Goal: Task Accomplishment & Management: Manage account settings

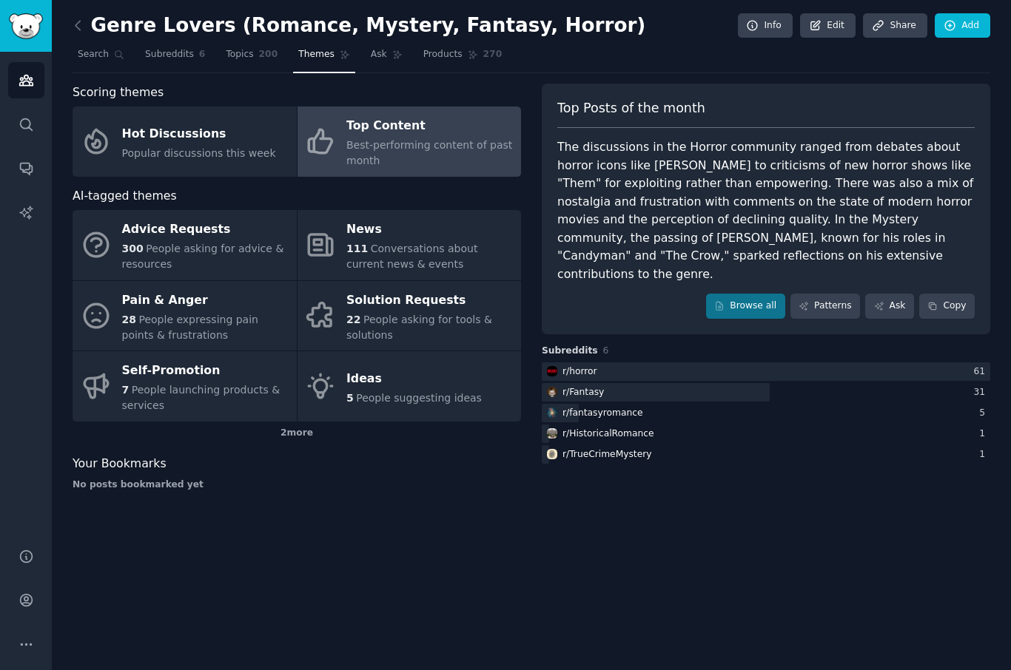
click at [84, 26] on icon at bounding box center [78, 26] width 16 height 16
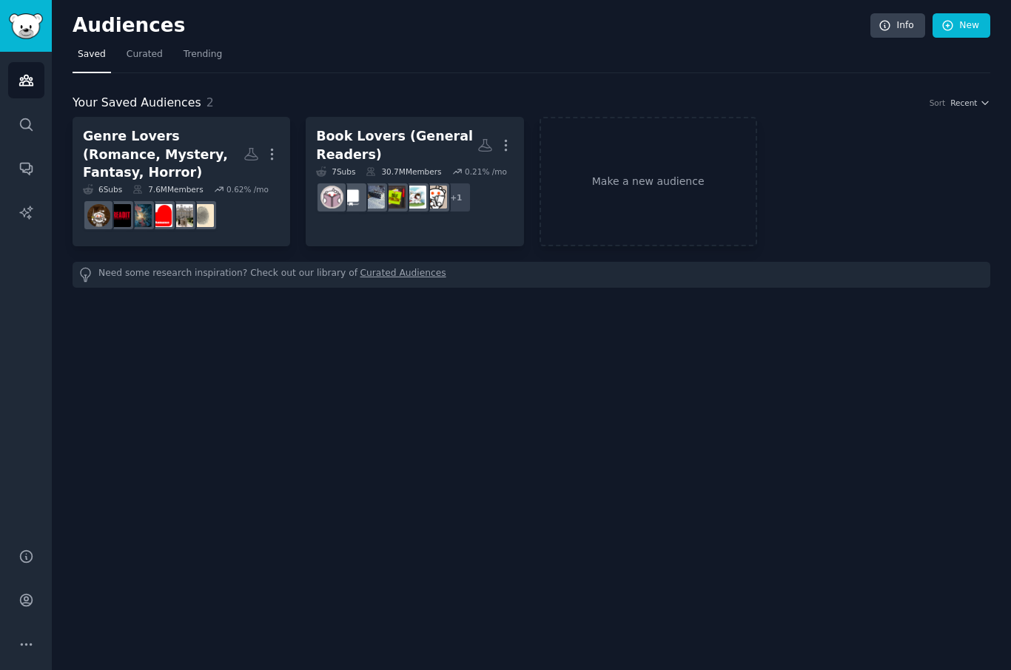
click at [590, 181] on link "Make a new audience" at bounding box center [648, 181] width 218 height 129
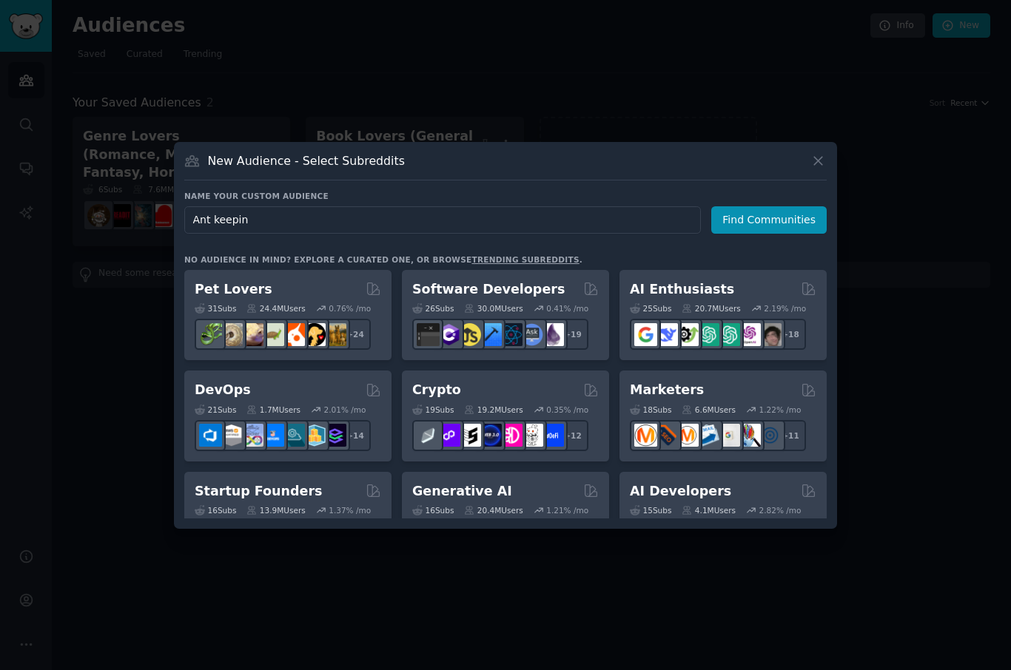
type input "Ant keeping"
click at [786, 234] on button "Find Communities" at bounding box center [768, 219] width 115 height 27
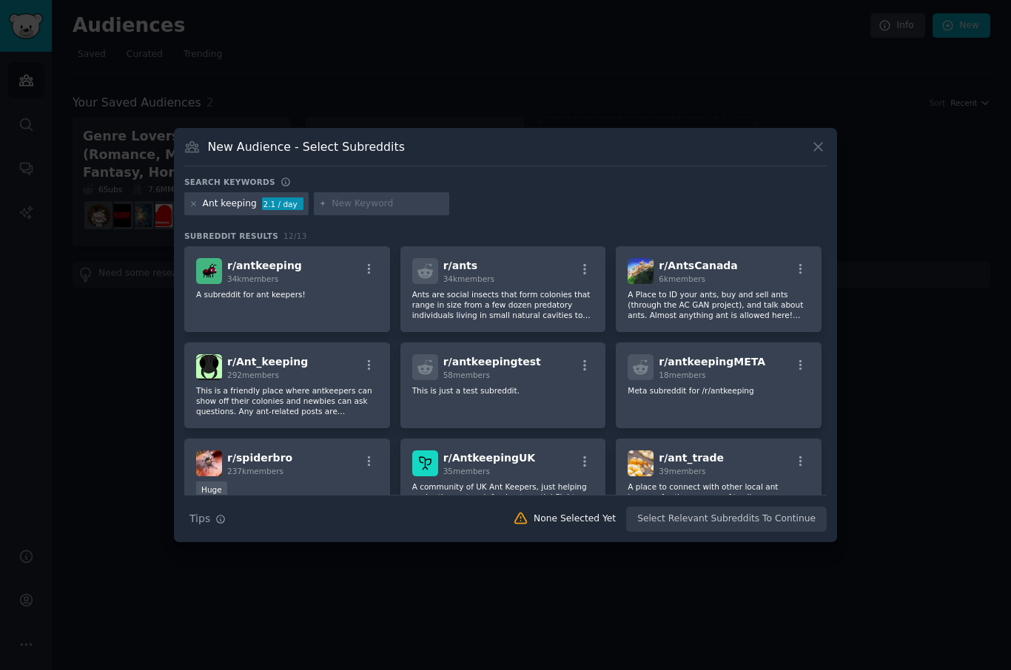
click at [349, 300] on p "A subreddit for ant keepers!" at bounding box center [287, 294] width 182 height 10
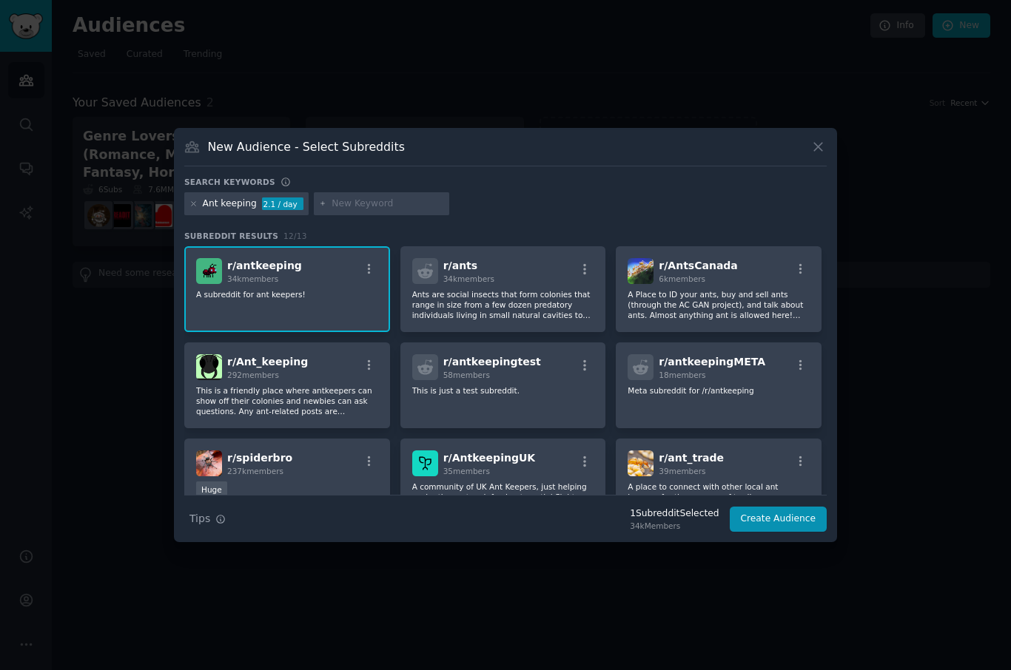
click at [522, 320] on p "Ants are social insects that form colonies that range in size from a few dozen …" at bounding box center [503, 304] width 182 height 31
click at [692, 319] on p "A Place to ID your ants, buy and sell ants (through the AC GAN project), and ta…" at bounding box center [718, 304] width 182 height 31
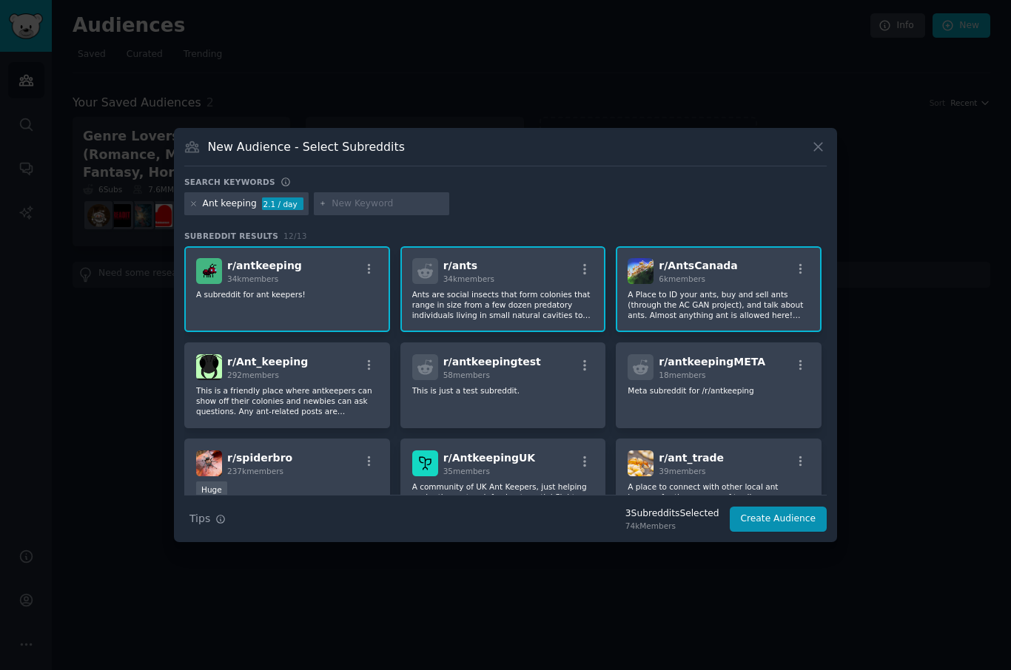
click at [289, 417] on p "This is a friendly place where antkeepers can show off their colonies and newbi…" at bounding box center [287, 400] width 182 height 31
click at [471, 427] on div "r/ antkeepingtest 58 members This is just a test subreddit." at bounding box center [503, 386] width 206 height 86
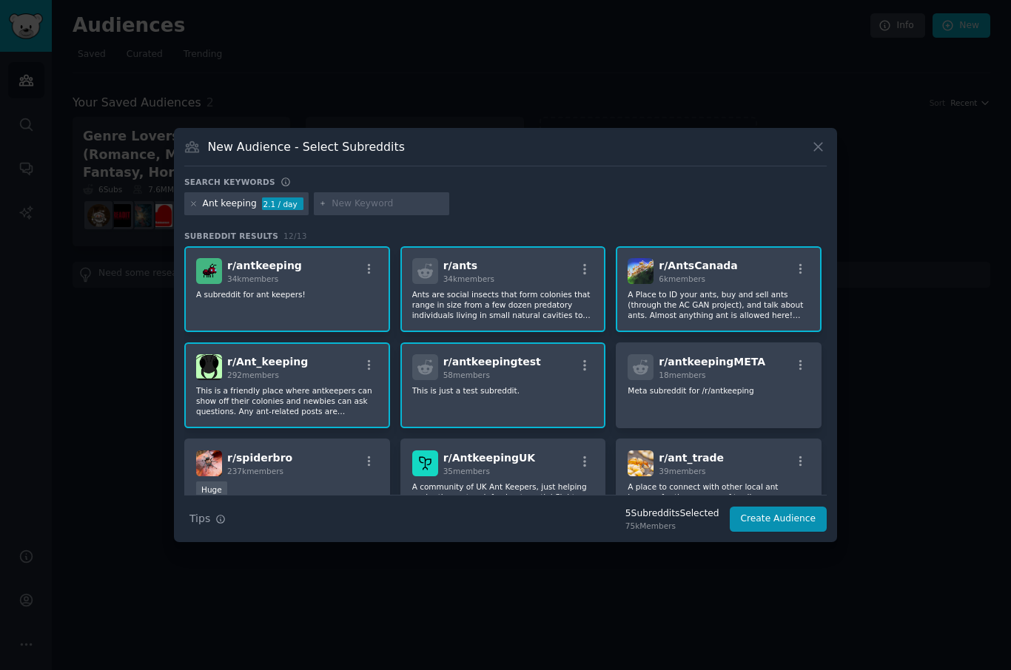
click at [683, 427] on div "r/ antkeepingMETA 18 members Meta subreddit for /r/antkeeping" at bounding box center [719, 386] width 206 height 86
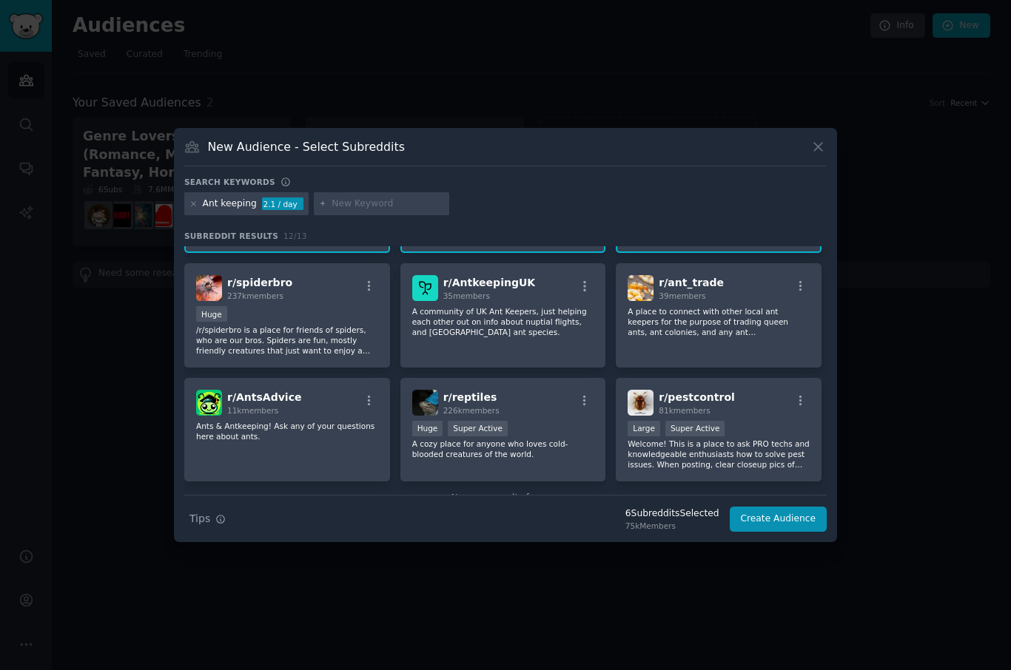
scroll to position [177, 0]
click at [488, 336] on p "A community of UK Ant Keepers, just helping each other out on info about nuptia…" at bounding box center [503, 320] width 182 height 31
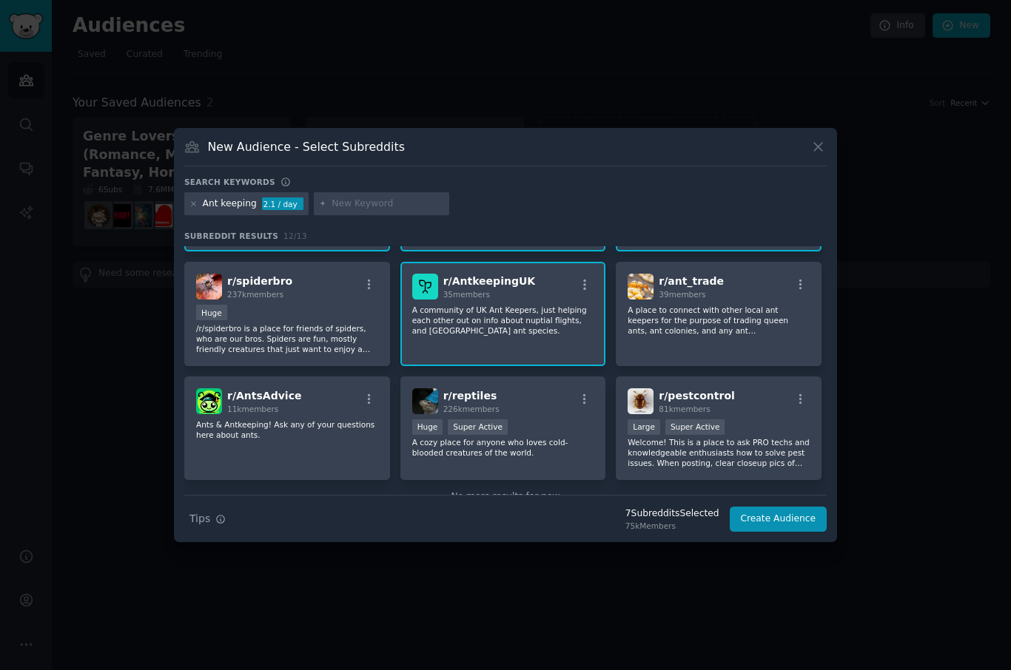
click at [688, 336] on p "A place to connect with other local ant keepers for the purpose of trading quee…" at bounding box center [718, 320] width 182 height 31
click at [254, 471] on div "r/ AntsAdvice 11k members Ants & Antkeeping! Ask any of your questions here abo…" at bounding box center [287, 429] width 206 height 104
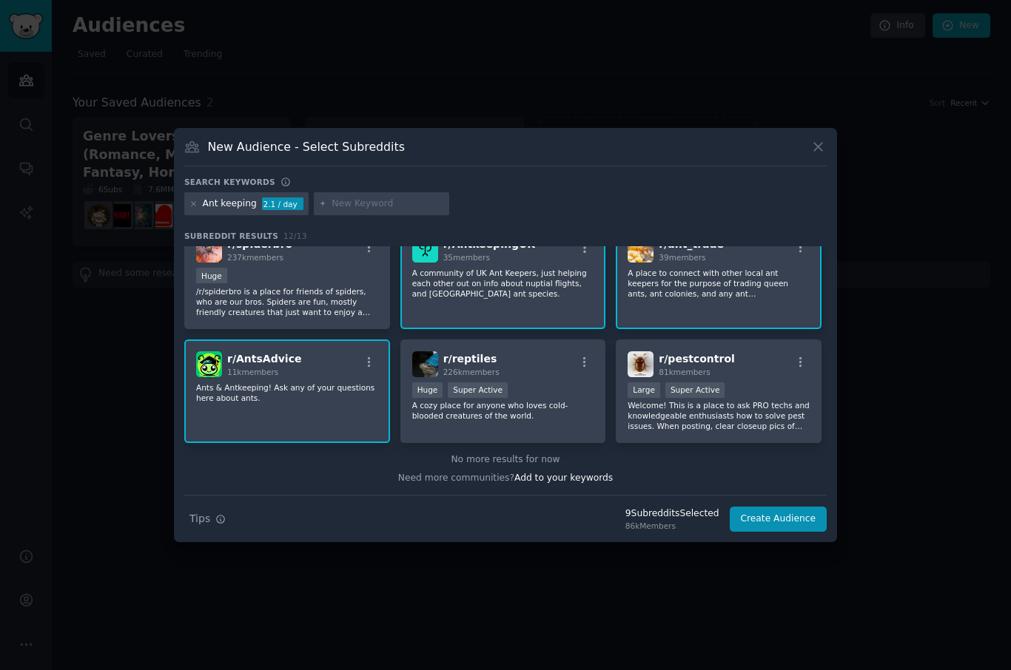
scroll to position [213, 0]
click at [758, 532] on button "Create Audience" at bounding box center [779, 519] width 98 height 25
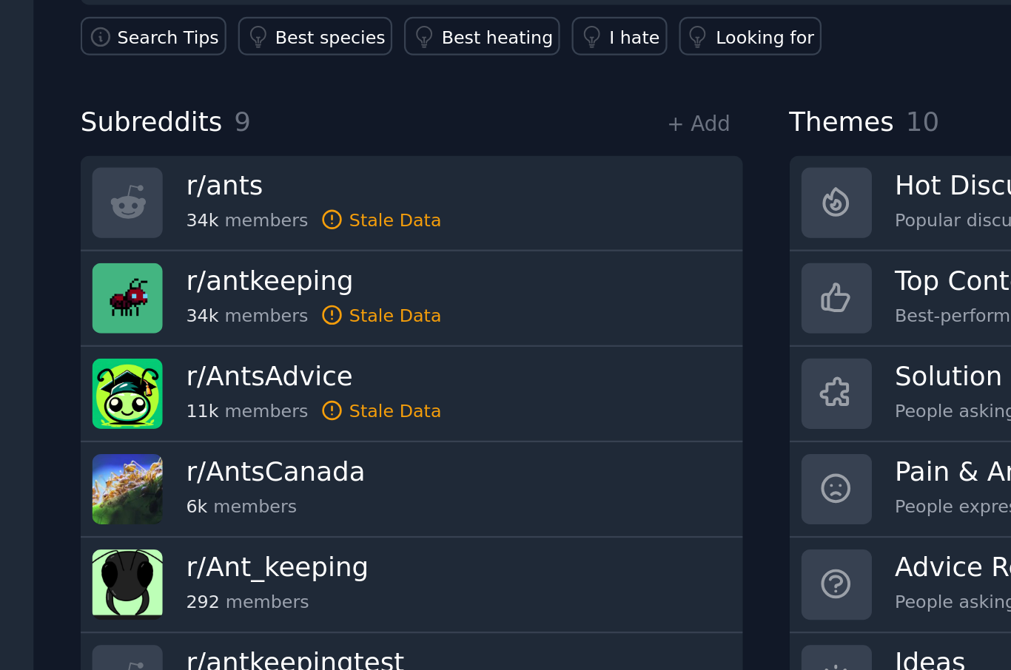
click at [180, 320] on icon at bounding box center [184, 324] width 8 height 8
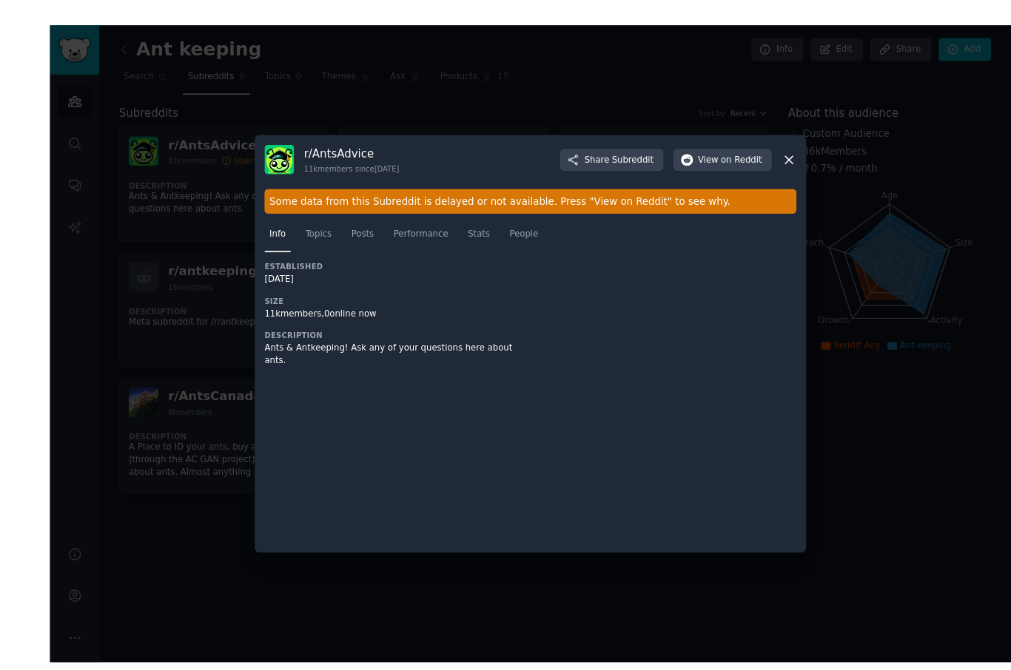
scroll to position [30, 0]
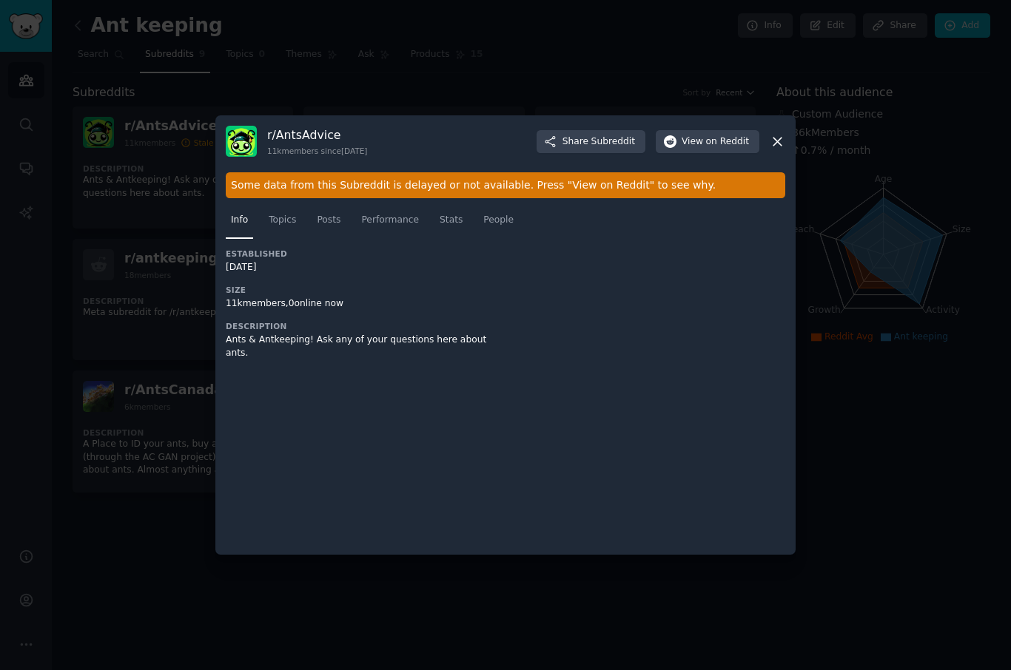
click at [735, 149] on span "on Reddit" at bounding box center [727, 141] width 43 height 13
click at [841, 146] on div at bounding box center [505, 335] width 1011 height 670
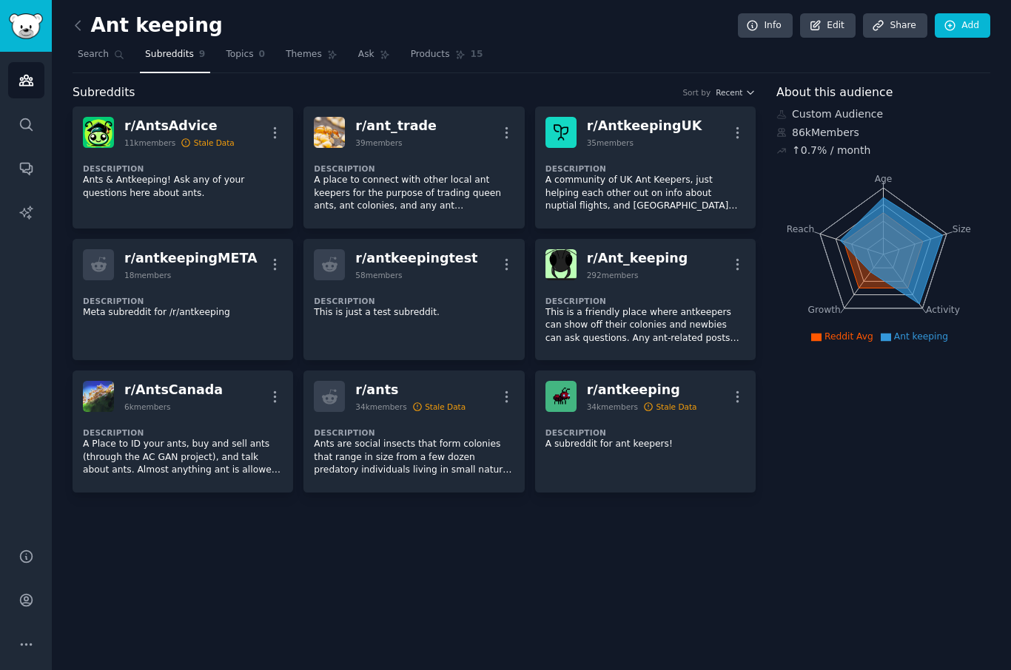
click at [238, 52] on span "Topics" at bounding box center [239, 54] width 27 height 13
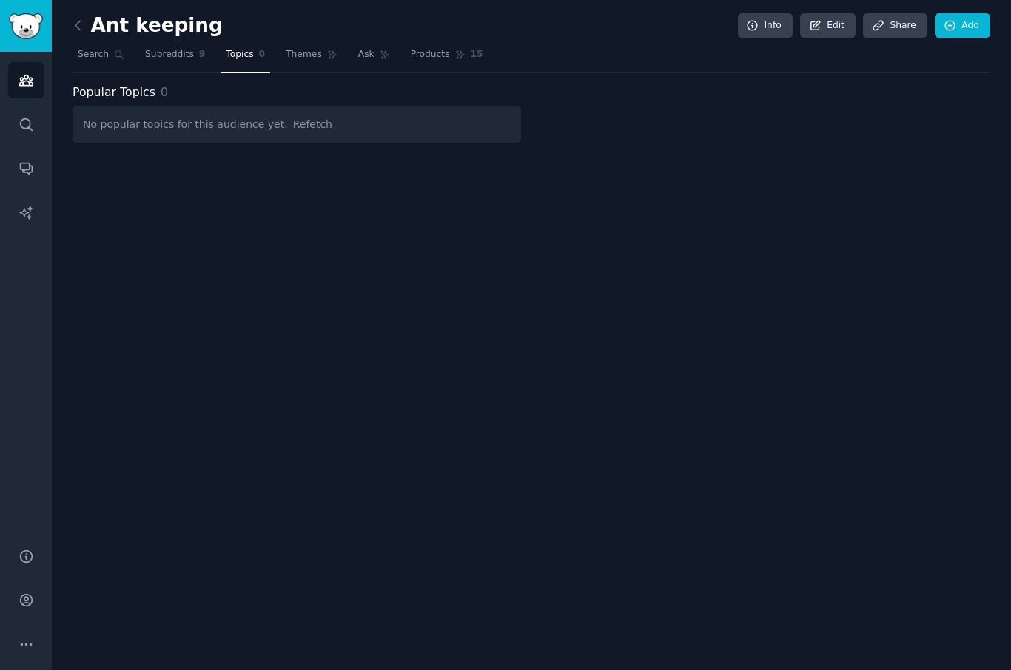
click at [293, 107] on div "No popular topics for this audience yet. Refetch" at bounding box center [297, 125] width 448 height 36
click at [293, 124] on span "Refetch" at bounding box center [312, 124] width 39 height 12
click at [291, 50] on span "Themes" at bounding box center [304, 54] width 36 height 13
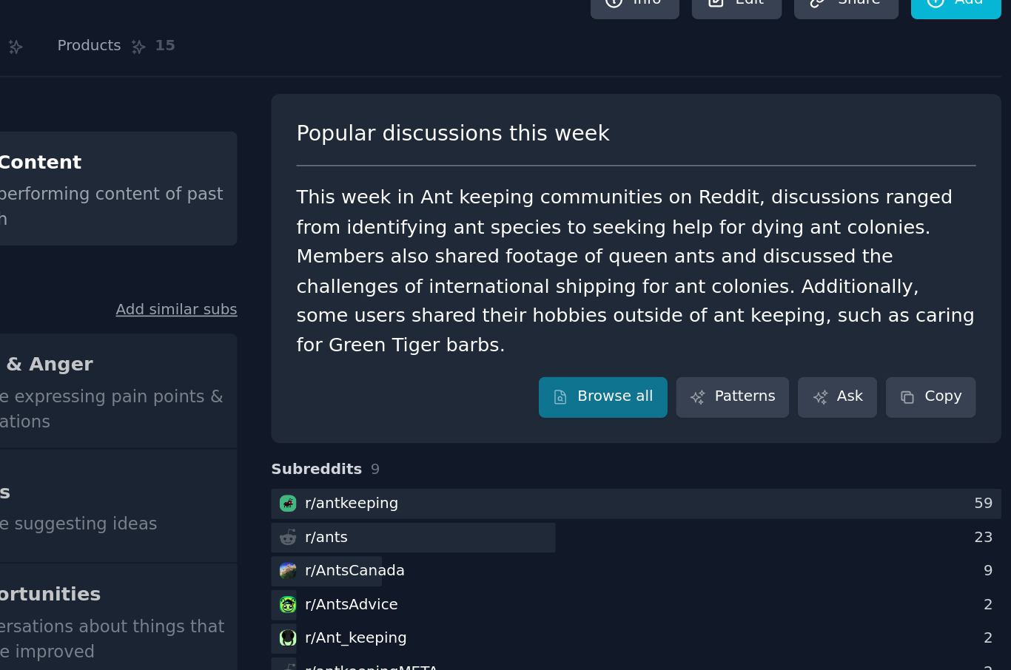
click at [790, 257] on link "Patterns" at bounding box center [825, 269] width 70 height 25
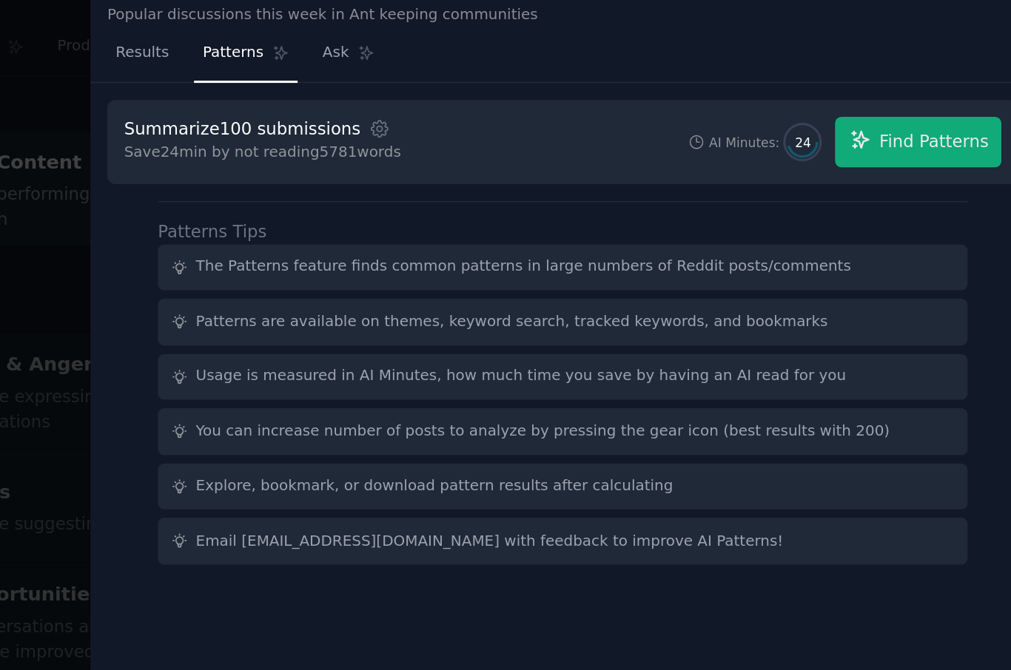
click at [915, 105] on span "Find Patterns" at bounding box center [948, 113] width 67 height 16
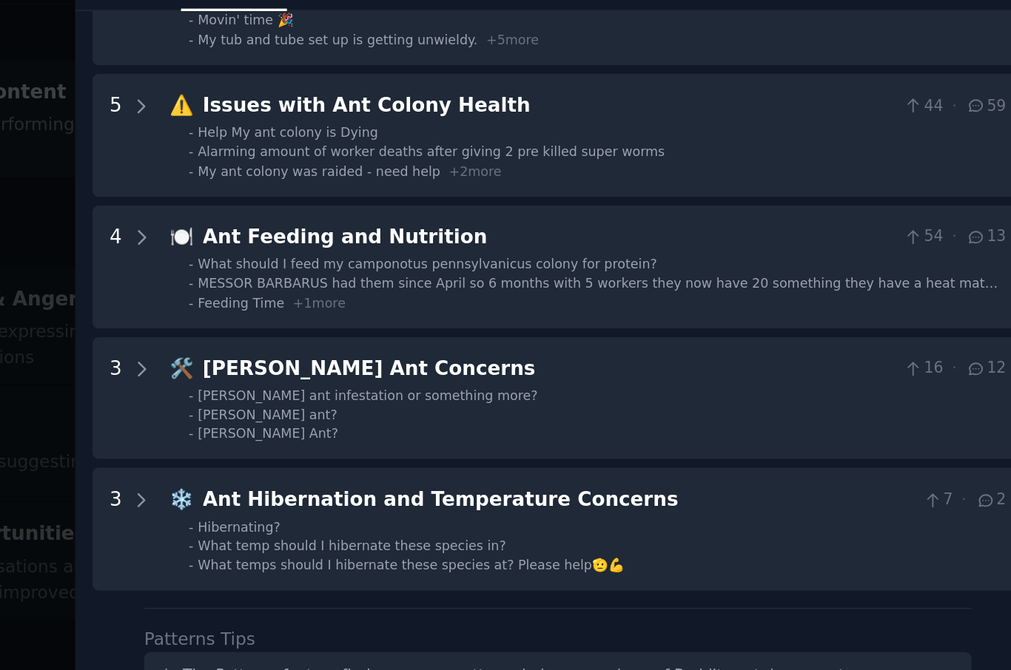
scroll to position [186, 0]
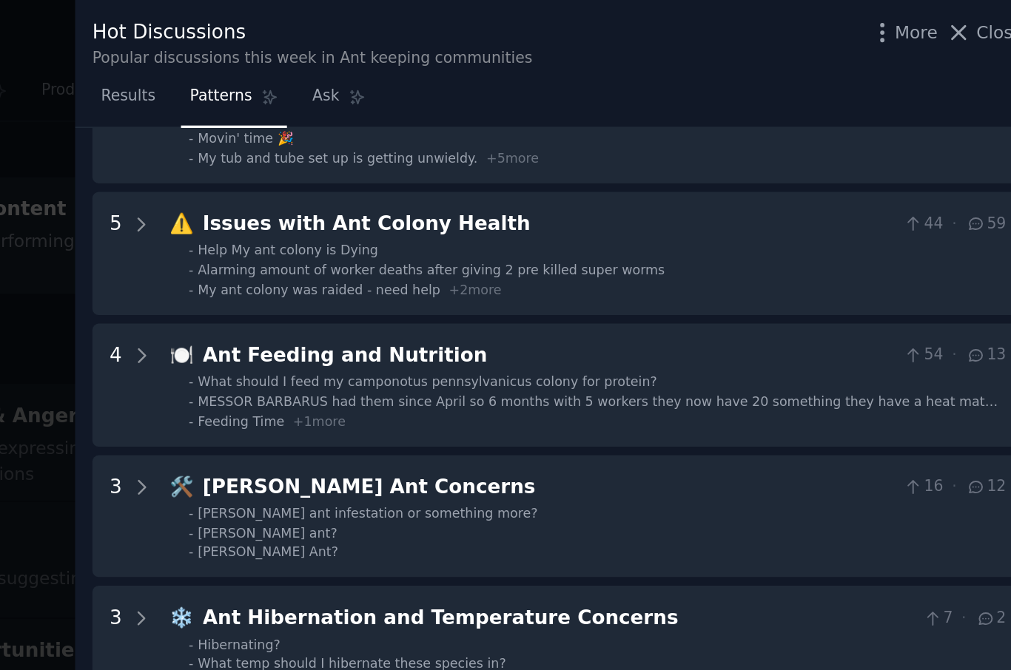
click at [573, 57] on span "Ask" at bounding box center [581, 58] width 16 height 13
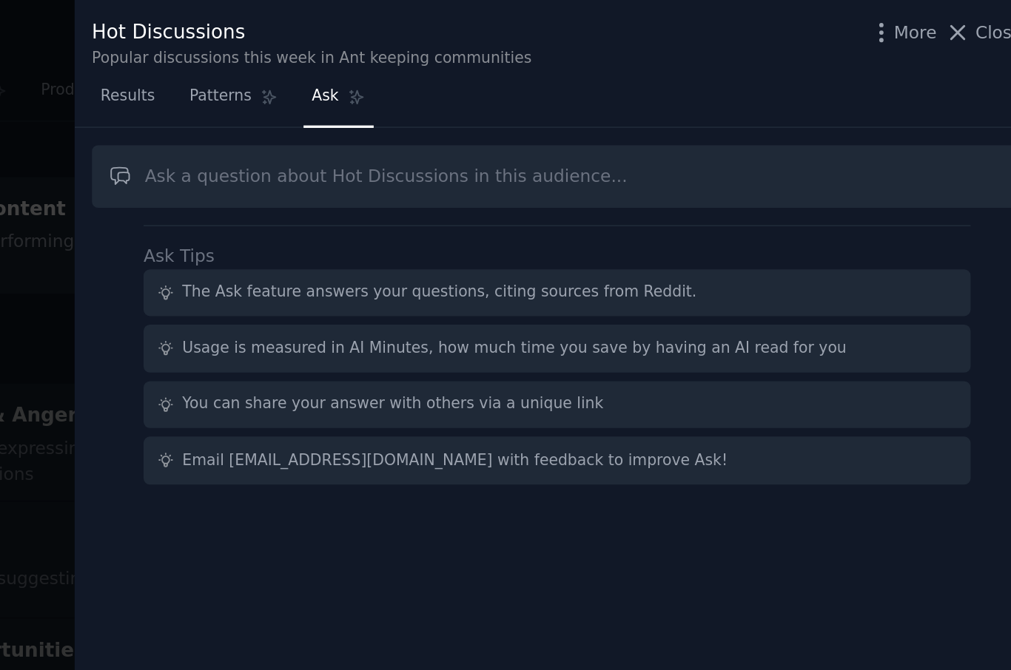
click at [36, 101] on div at bounding box center [505, 335] width 1011 height 670
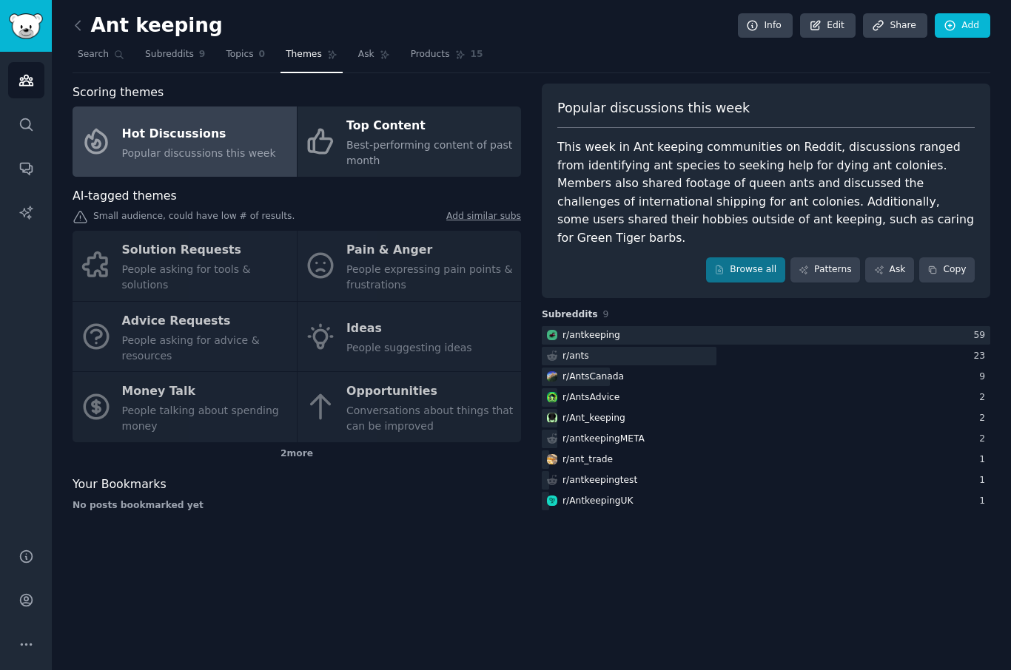
click at [82, 51] on span "Search" at bounding box center [93, 54] width 31 height 13
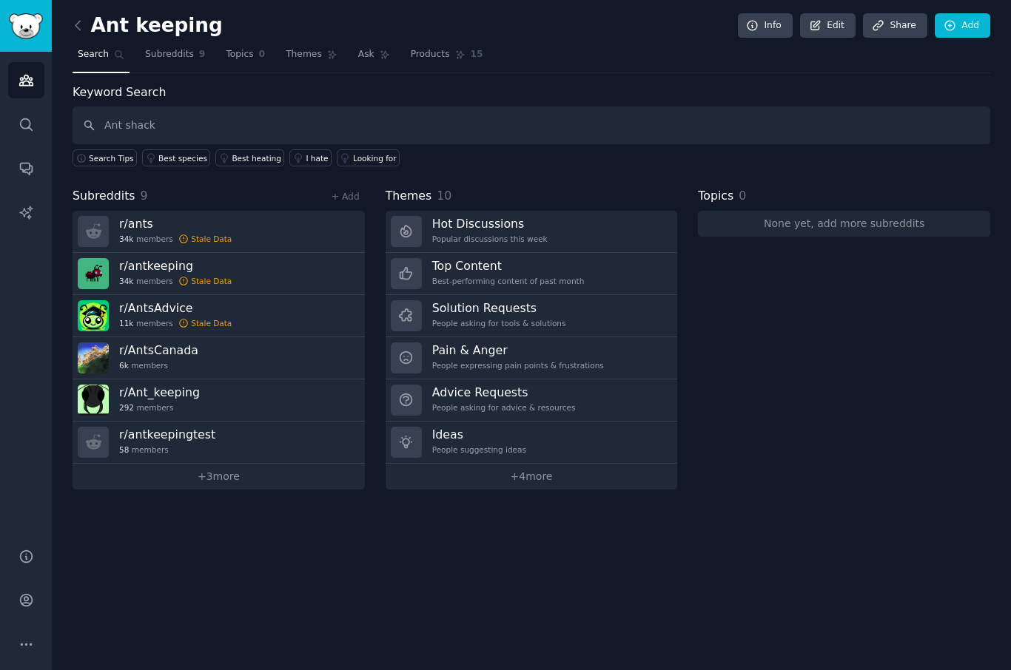
type input "Ant shack"
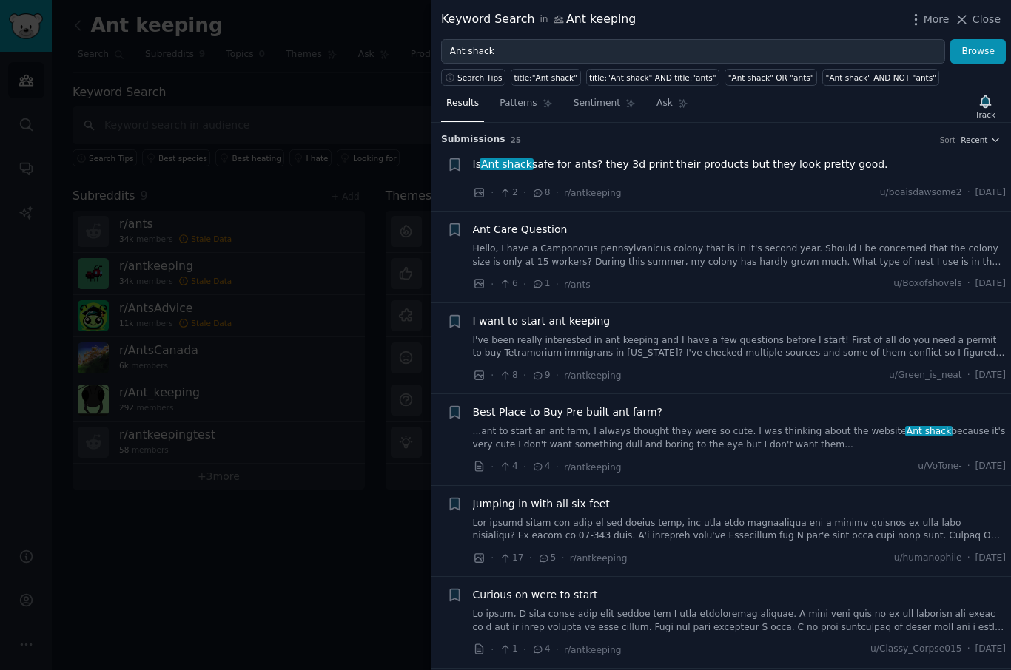
click at [519, 107] on span "Patterns" at bounding box center [517, 103] width 37 height 13
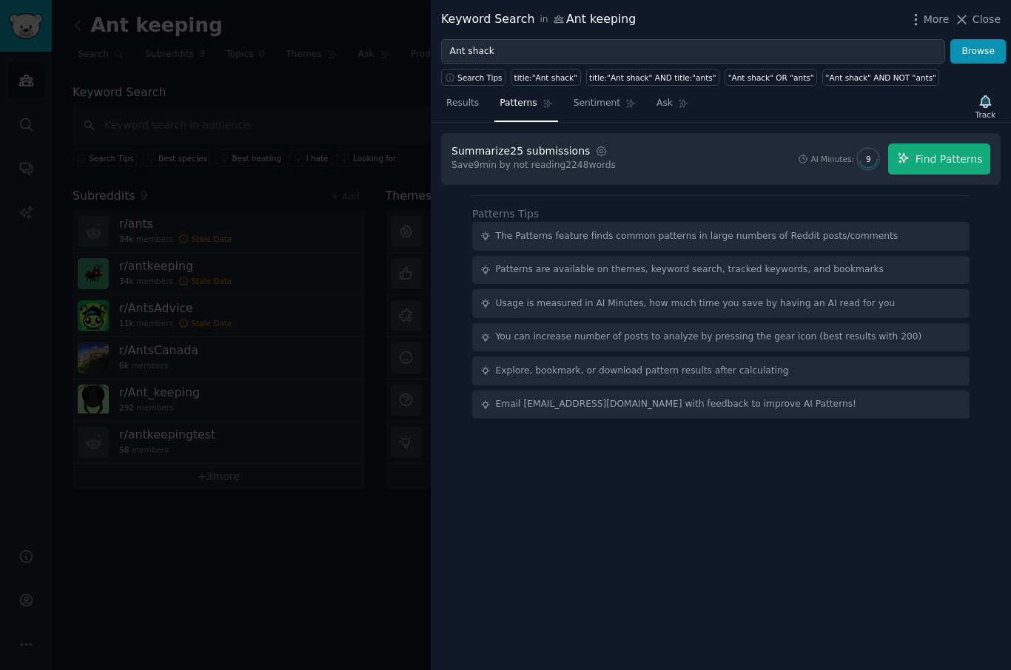
click at [952, 157] on span "Find Patterns" at bounding box center [948, 160] width 67 height 16
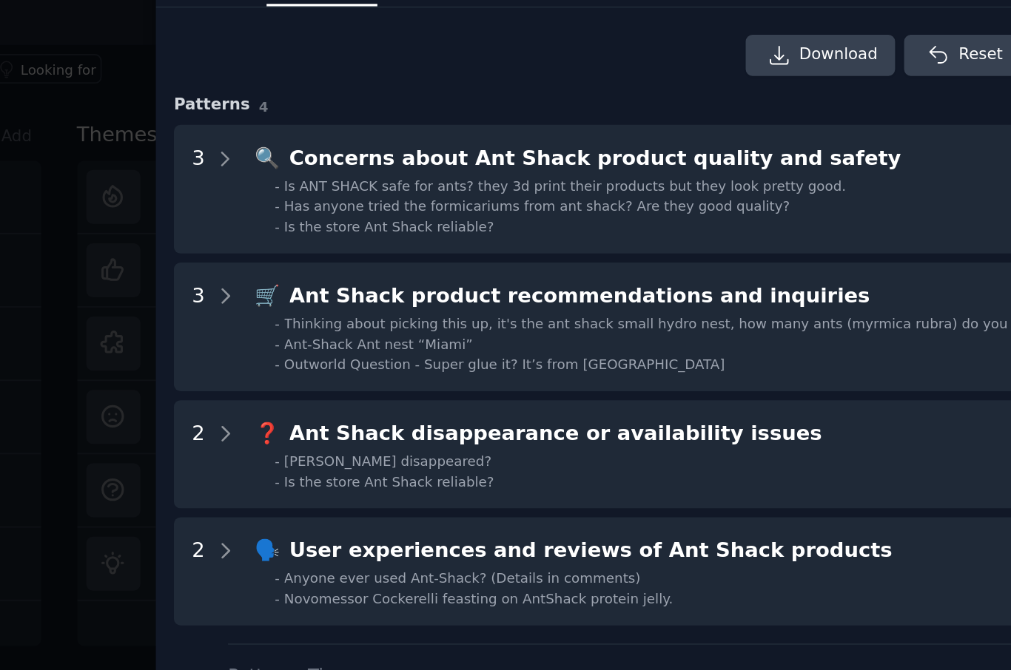
click at [488, 220] on ul "- Is ANT SHACK safe for ants? they 3d print their products but they look pretty…" at bounding box center [739, 237] width 502 height 34
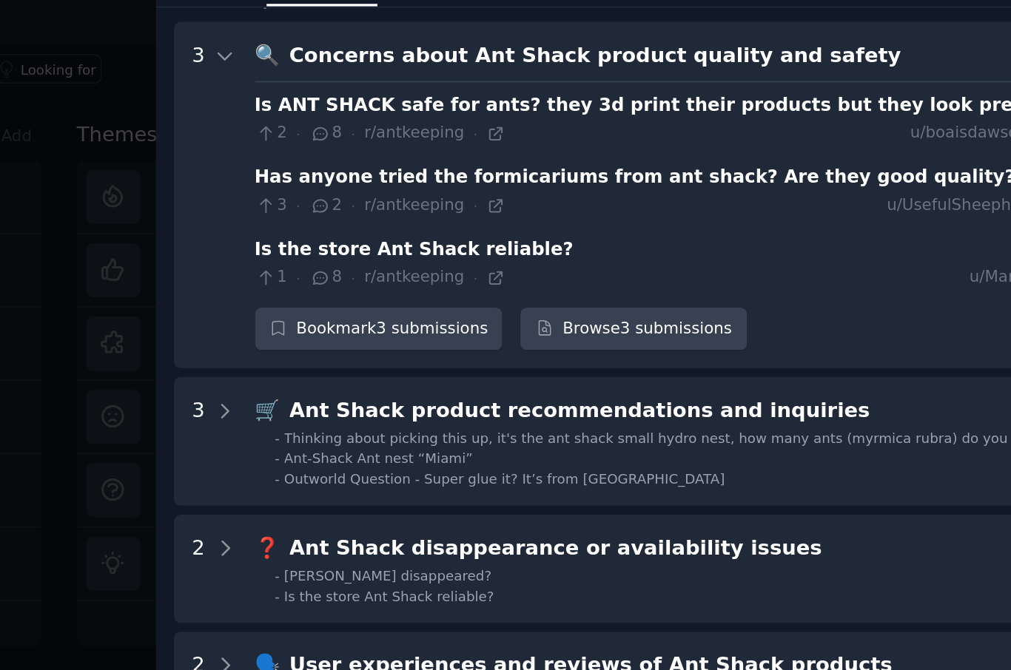
scroll to position [67, 0]
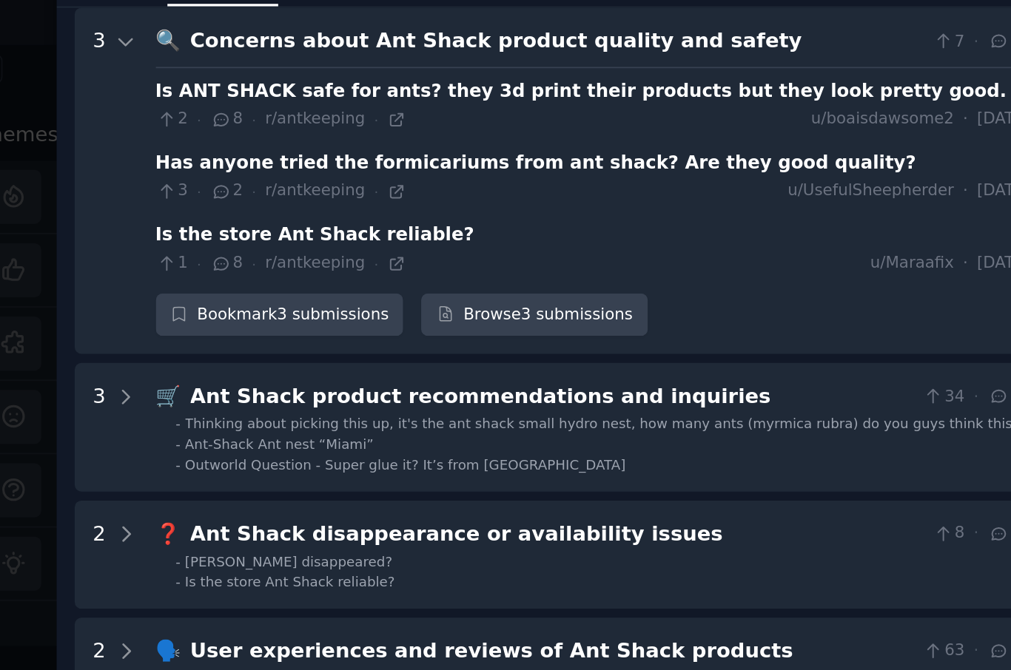
click at [488, 163] on div "Is ANT SHACK safe for ants? they 3d print their products but they look pretty g…" at bounding box center [732, 171] width 489 height 16
click at [488, 204] on div "Has anyone tried the formicariums from ant shack? Are they good quality?" at bounding box center [706, 212] width 437 height 16
click at [488, 261] on div "1 · 8 · r/antkeeping · u/[GEOGRAPHIC_DATA] · [DATE]" at bounding box center [739, 269] width 502 height 16
click at [621, 182] on icon at bounding box center [626, 187] width 10 height 10
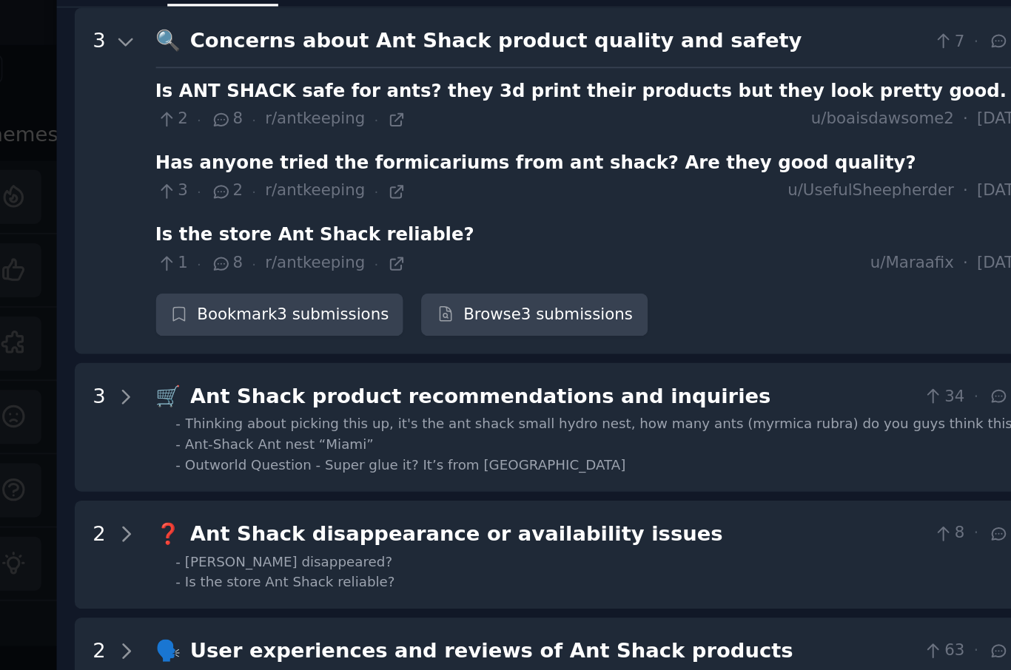
click at [550, 223] on span "r/antkeeping" at bounding box center [579, 228] width 58 height 10
click at [488, 204] on div "Has anyone tried the formicariums from ant shack? Are they good quality?" at bounding box center [706, 212] width 437 height 16
click at [621, 223] on icon at bounding box center [626, 228] width 10 height 10
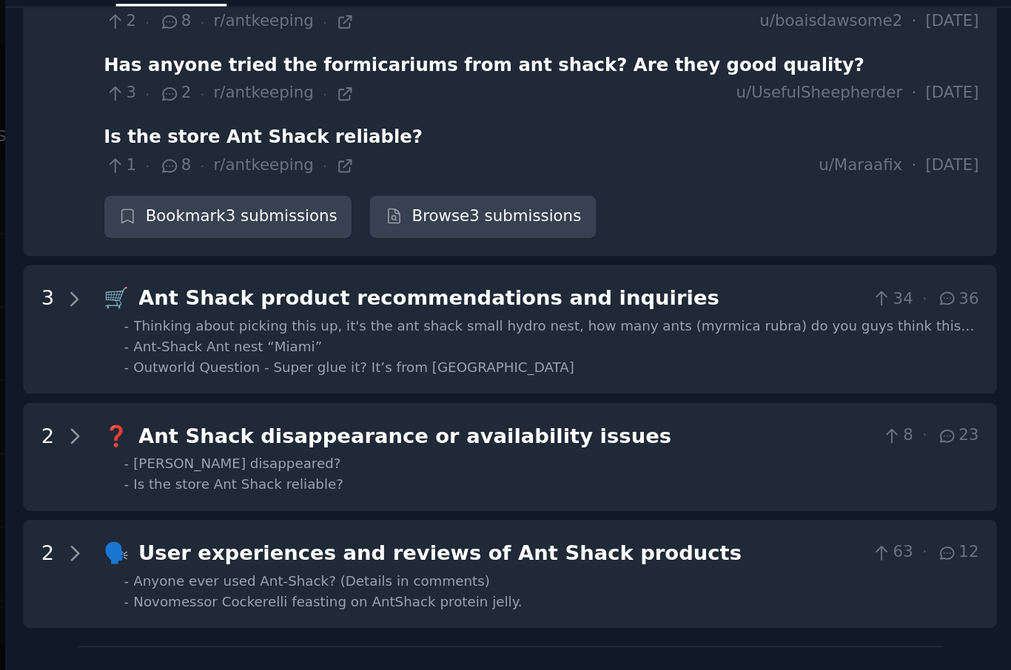
scroll to position [124, 0]
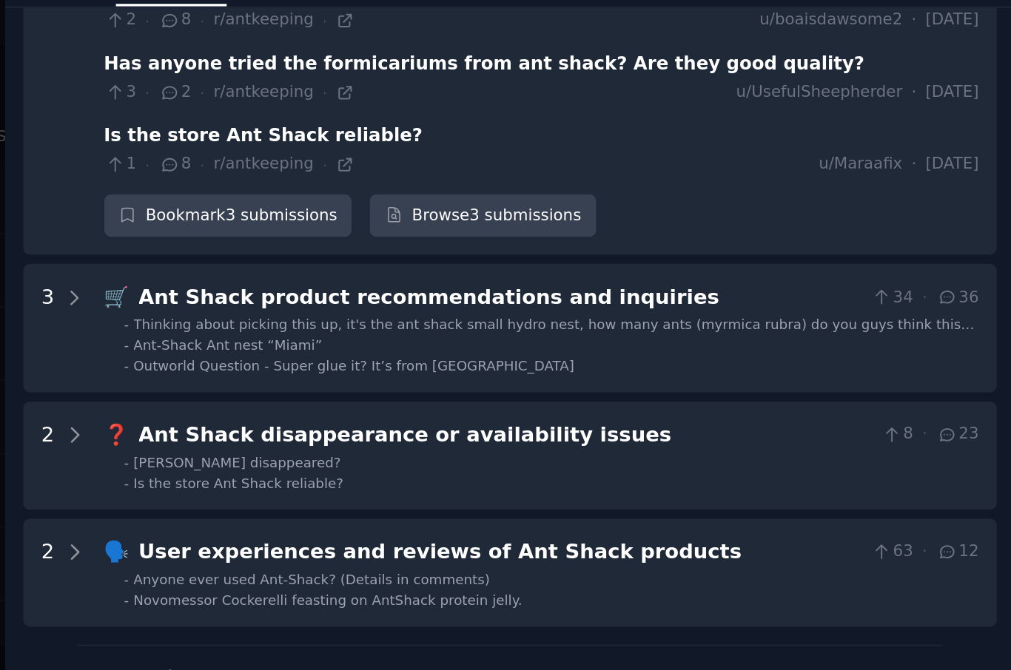
click at [505, 312] on span "Ant-Shack Ant nest “Miami”" at bounding box center [559, 316] width 108 height 9
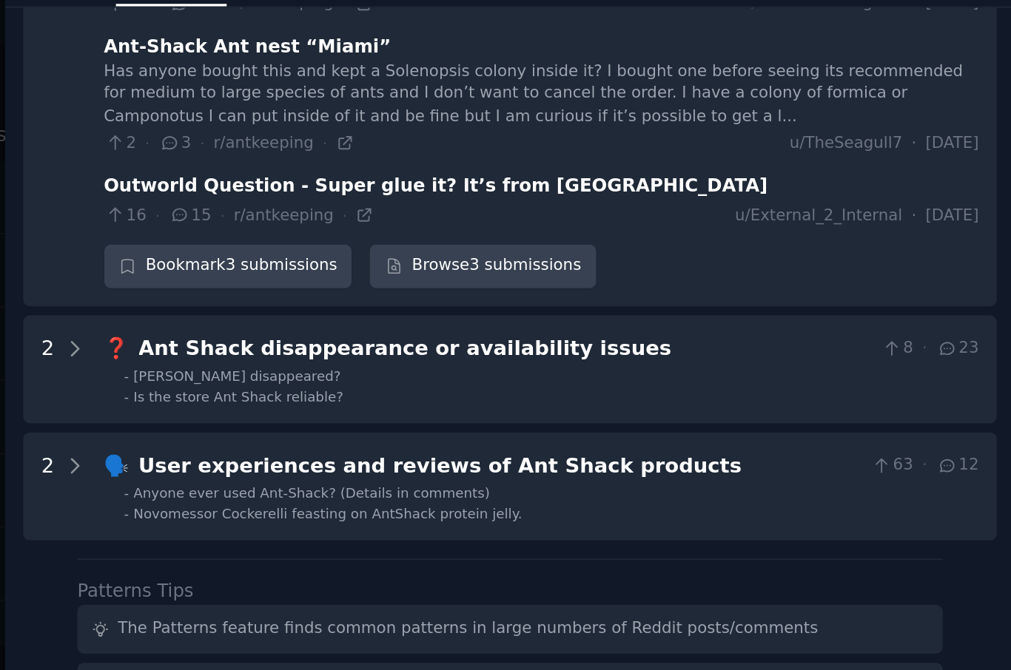
scroll to position [354, 0]
click at [508, 310] on div "Ant Shack disappearance or availability issues" at bounding box center [718, 319] width 421 height 18
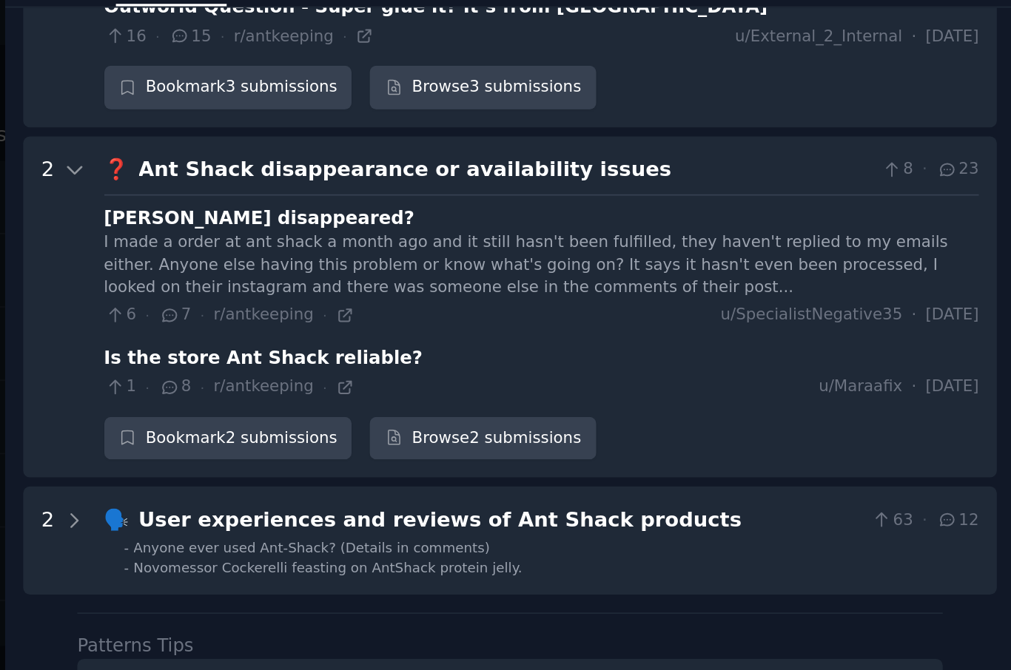
scroll to position [486, 0]
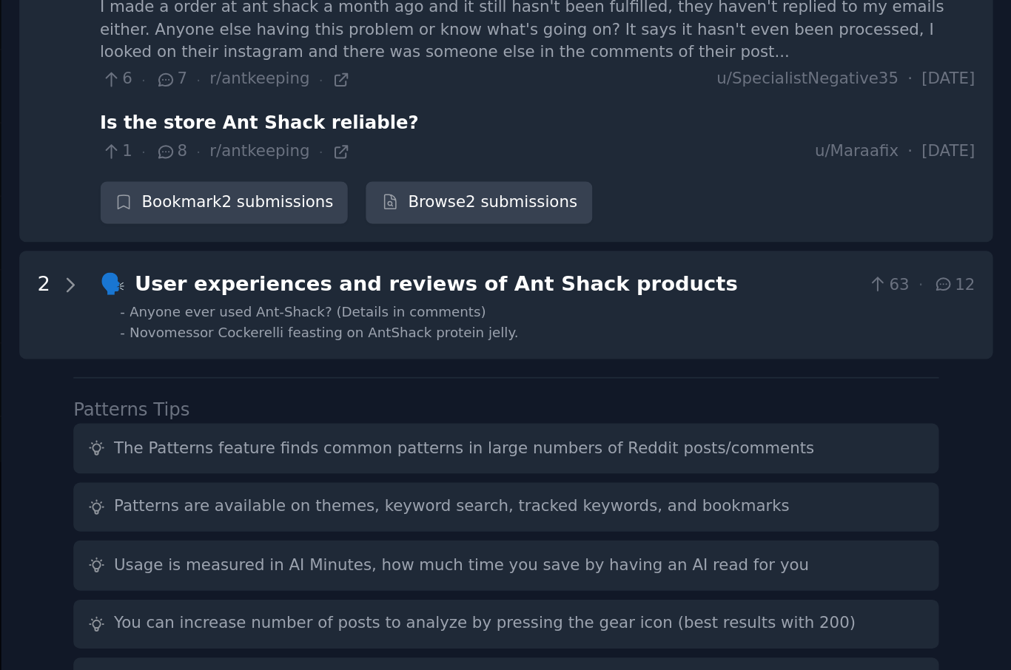
click at [505, 411] on span "Novomessor Cockerelli feasting on AntShack protein jelly." at bounding box center [616, 415] width 223 height 9
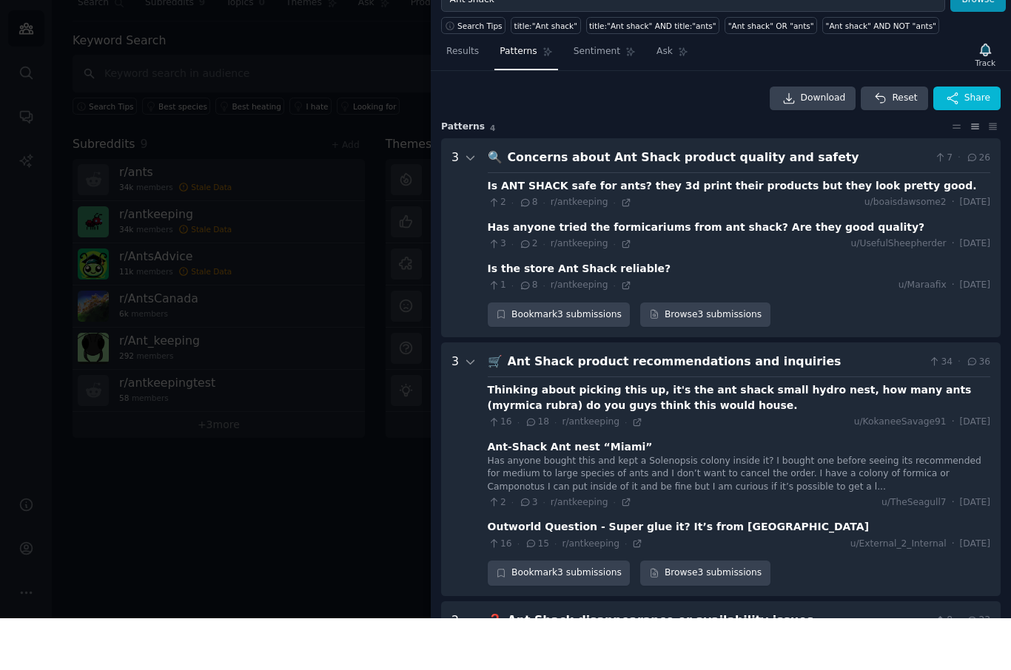
scroll to position [0, 0]
click at [457, 138] on div "Download Reset Share Pattern s 4 3 🔍 Concerns about Ant Shack product quality a…" at bounding box center [720, 575] width 559 height 874
click at [461, 138] on div "Download Reset Share Pattern s 4 3 🔍 Concerns about Ant Shack product quality a…" at bounding box center [720, 575] width 559 height 874
click at [587, 138] on div "Download Reset Share" at bounding box center [720, 150] width 559 height 24
click at [585, 138] on div "Download Reset Share" at bounding box center [720, 150] width 559 height 24
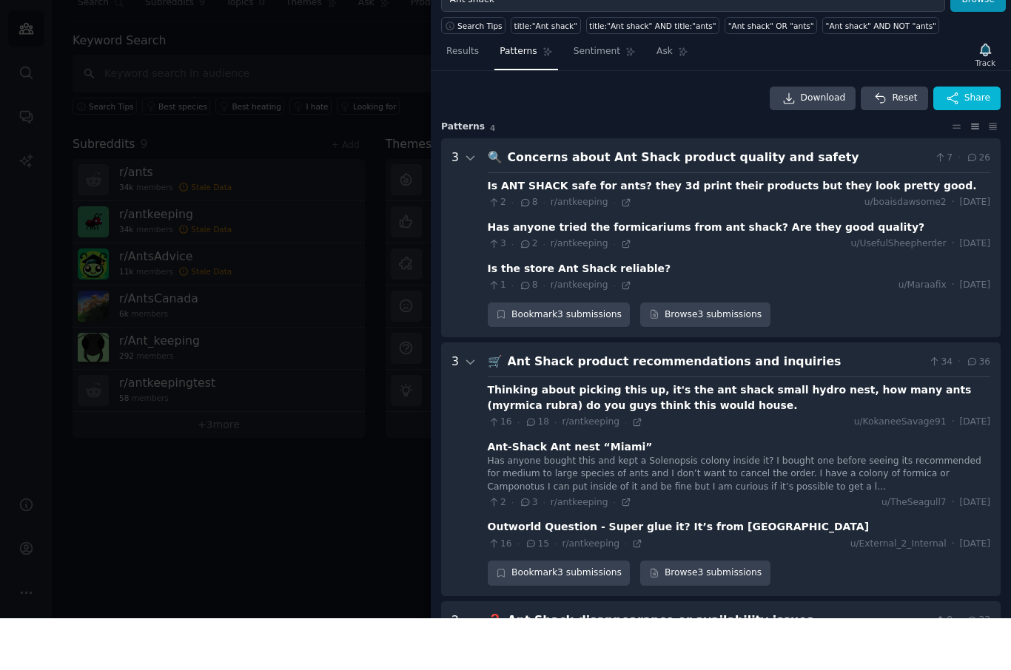
scroll to position [51, 0]
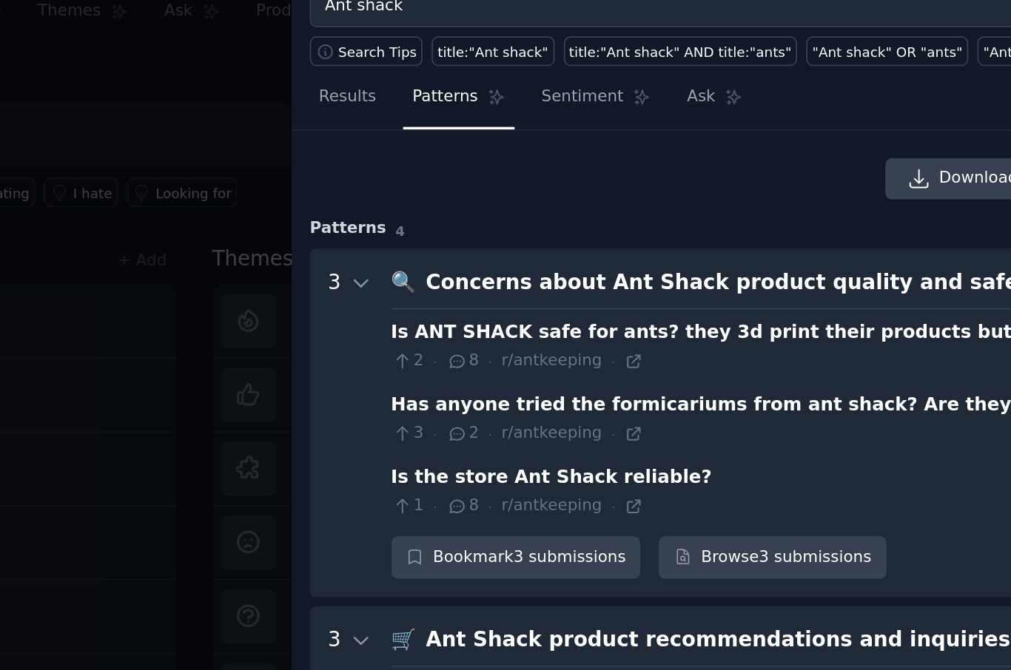
click at [573, 97] on span "Sentiment" at bounding box center [596, 103] width 47 height 13
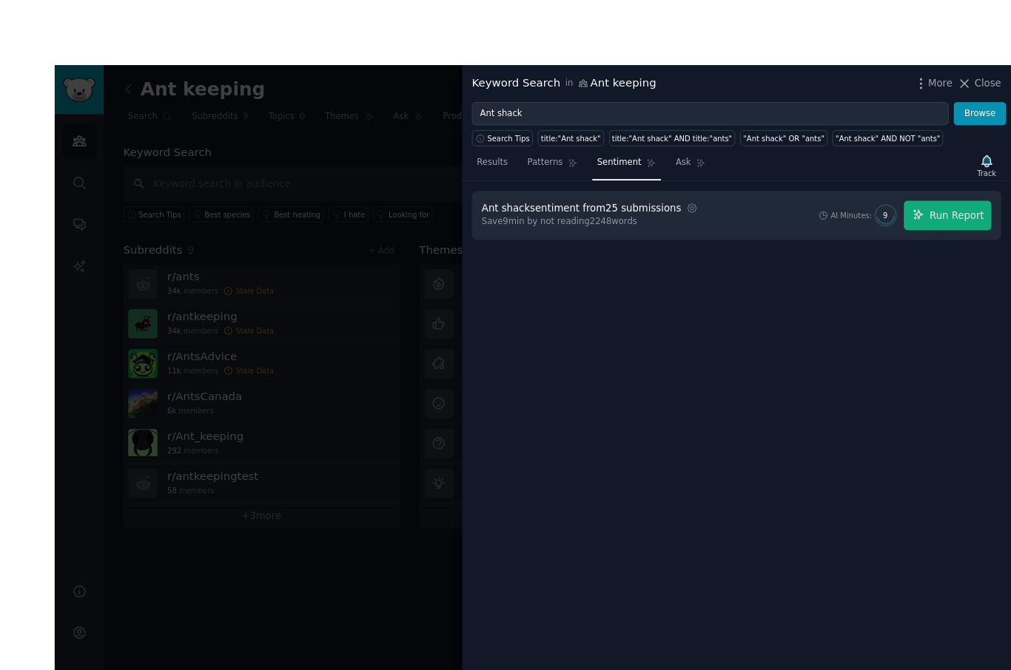
scroll to position [1, 0]
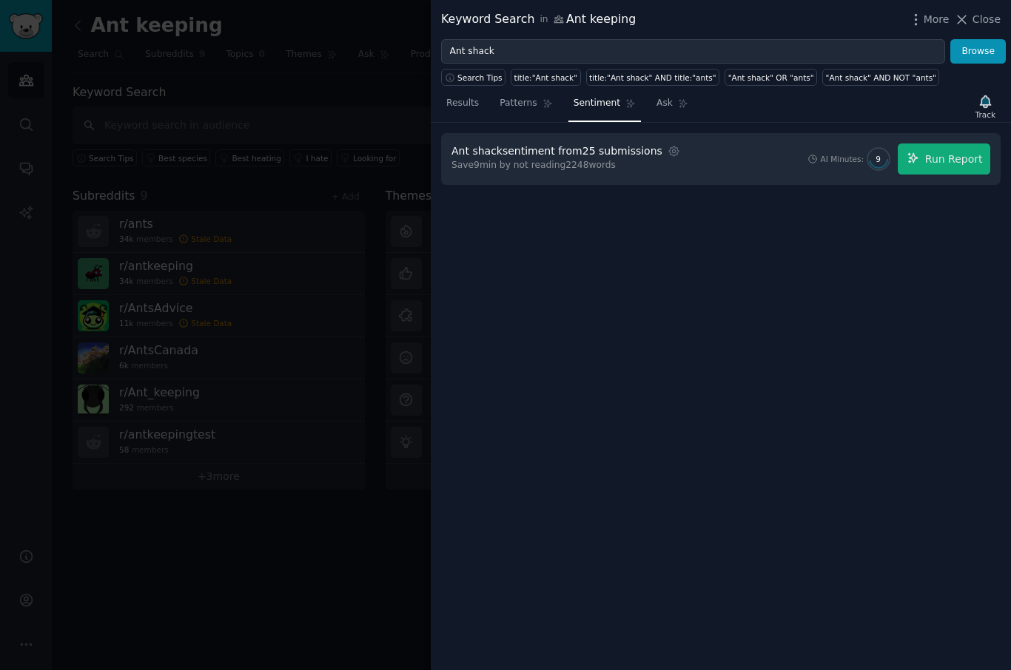
click at [954, 158] on span "Run Report" at bounding box center [954, 160] width 58 height 16
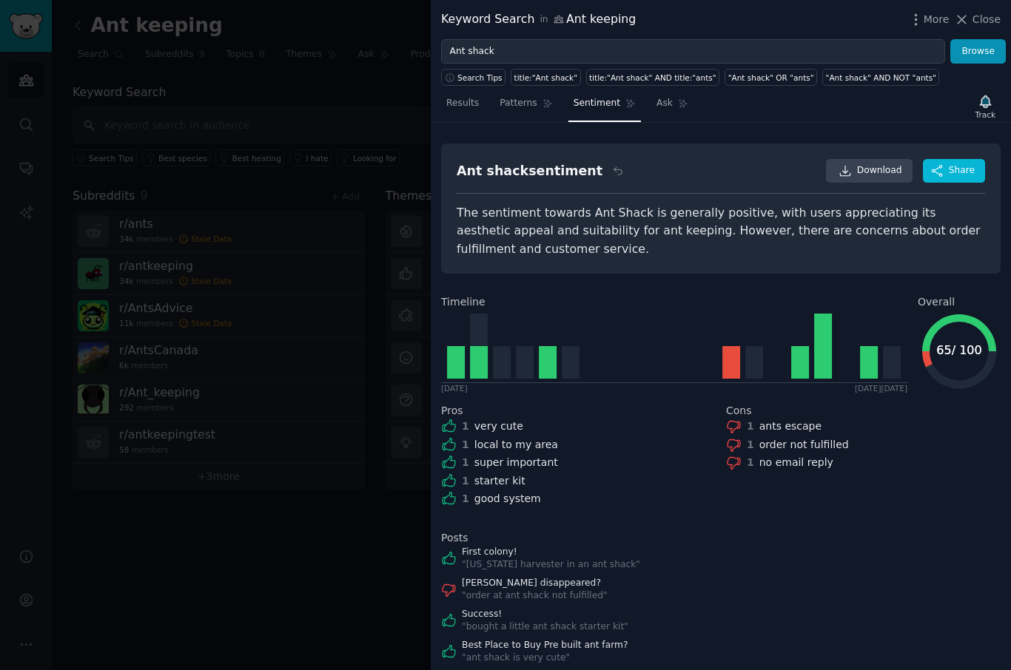
scroll to position [0, 0]
click at [980, 112] on div "Track" at bounding box center [985, 115] width 20 height 10
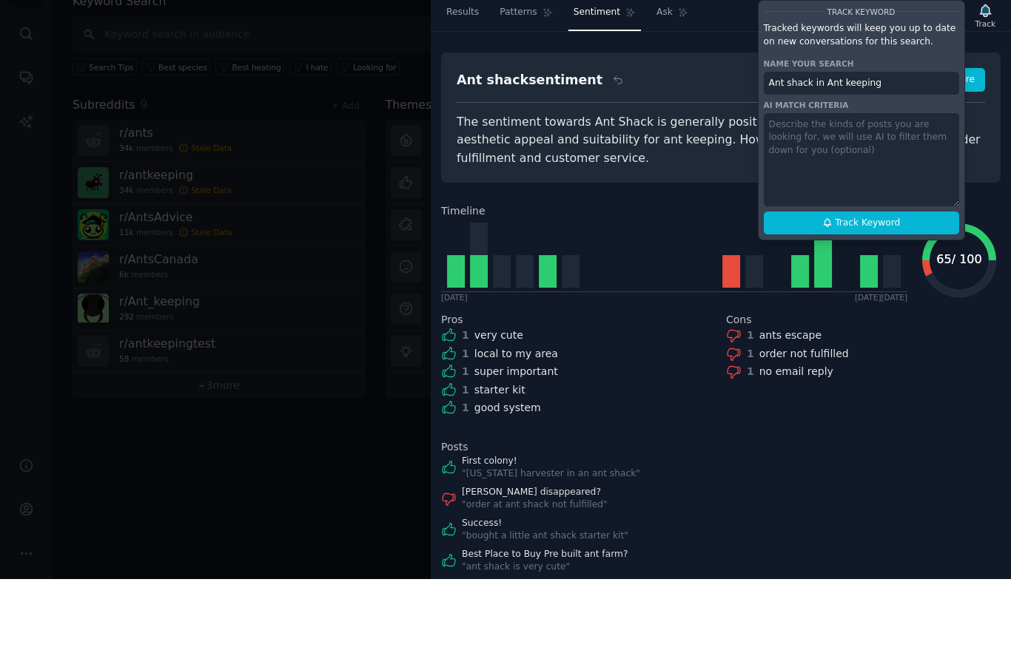
click at [898, 308] on span "Track Keyword" at bounding box center [867, 314] width 65 height 13
type input "Ant shack in Ant keeping"
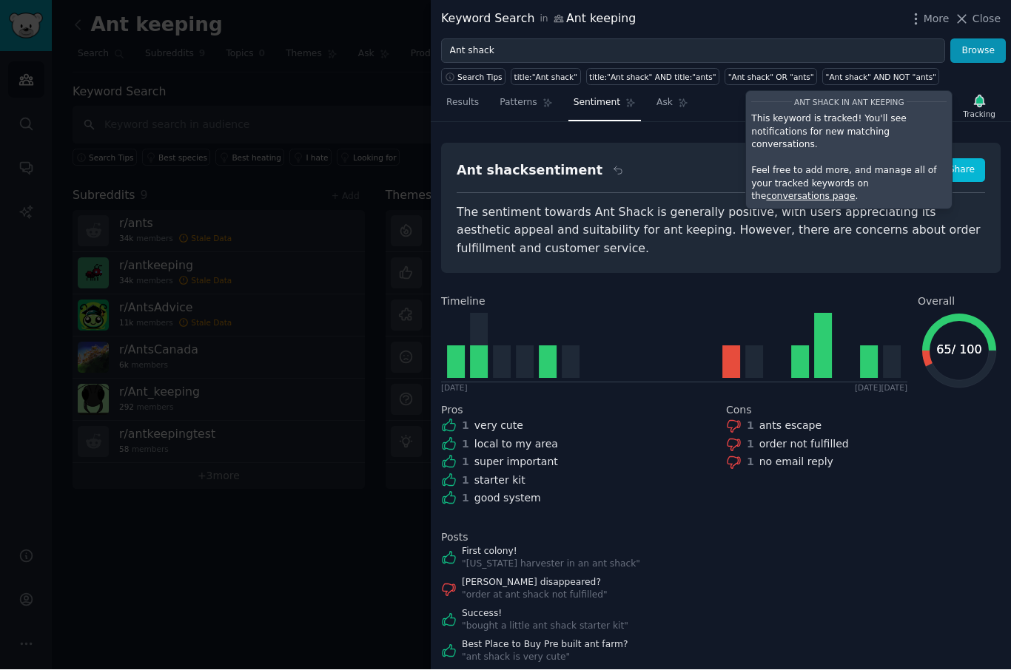
click at [962, 240] on div "The sentiment towards Ant Shack is generally positive, with users appreciating …" at bounding box center [721, 231] width 528 height 55
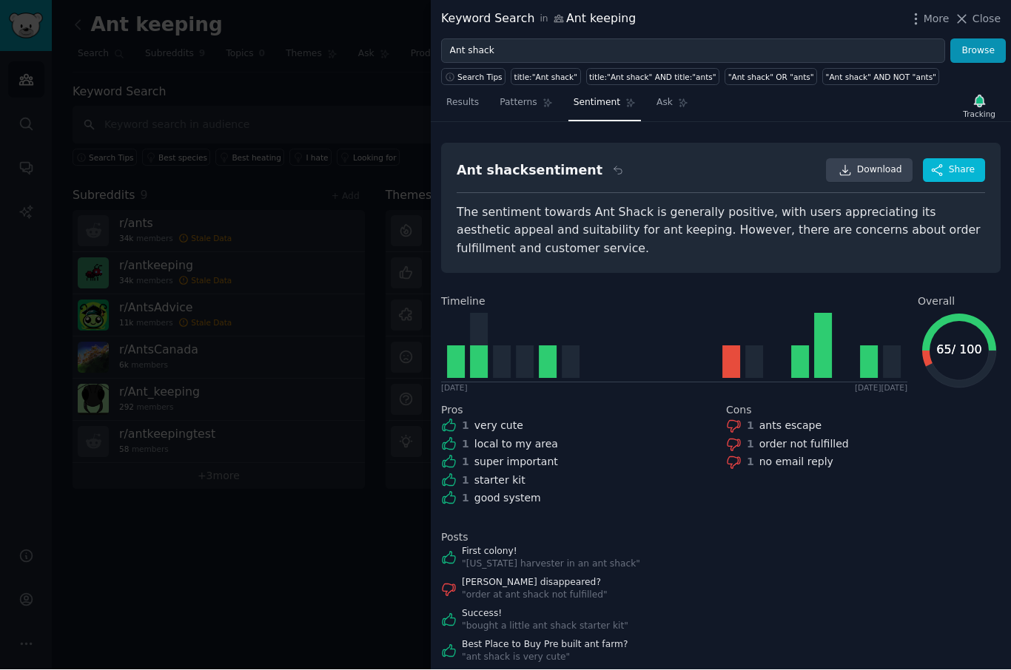
click at [342, 261] on div at bounding box center [505, 335] width 1011 height 670
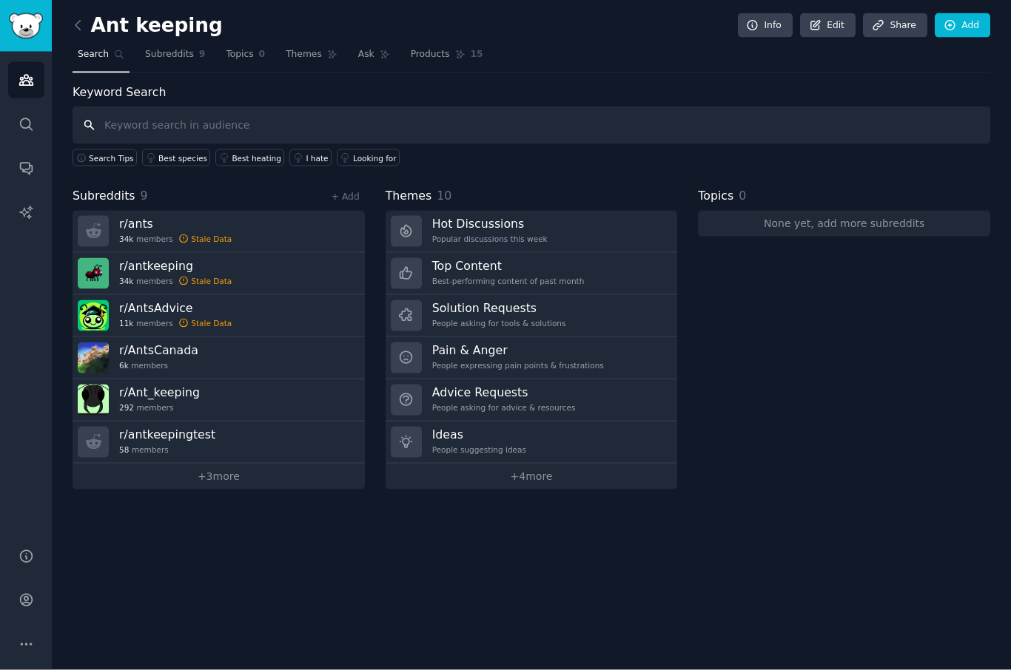
scroll to position [30, 0]
click at [91, 153] on div "Keyword Search Search Tips Best species Best heating I hate Looking for Subredd…" at bounding box center [531, 287] width 917 height 406
click at [145, 119] on input "text" at bounding box center [531, 126] width 917 height 38
click at [104, 19] on h2 "Ant keeping" at bounding box center [148, 26] width 150 height 24
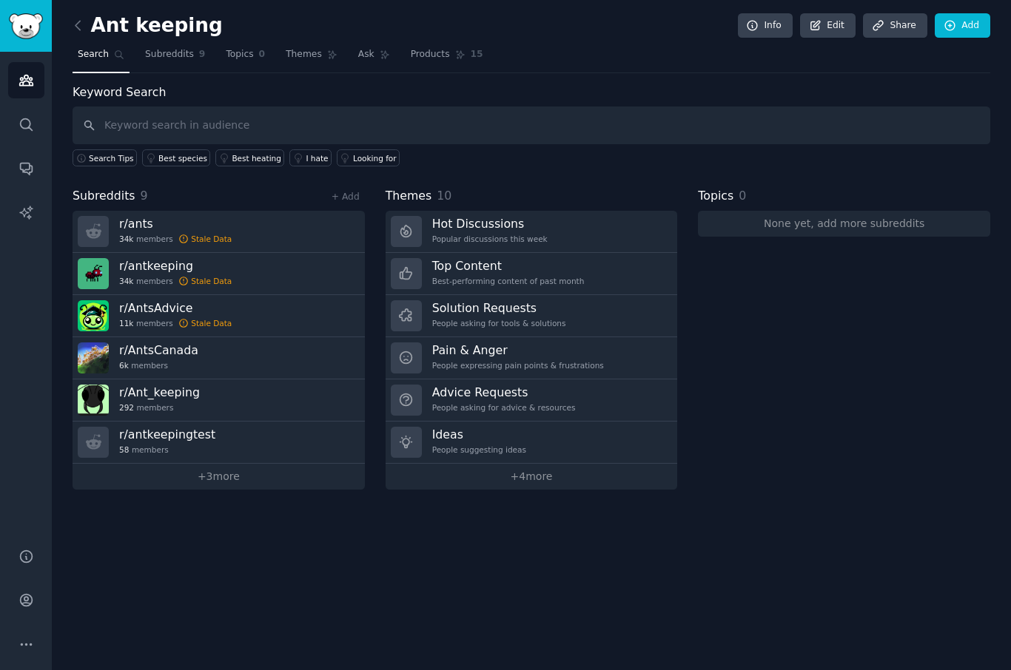
click at [343, 197] on link "+ Add" at bounding box center [345, 197] width 28 height 10
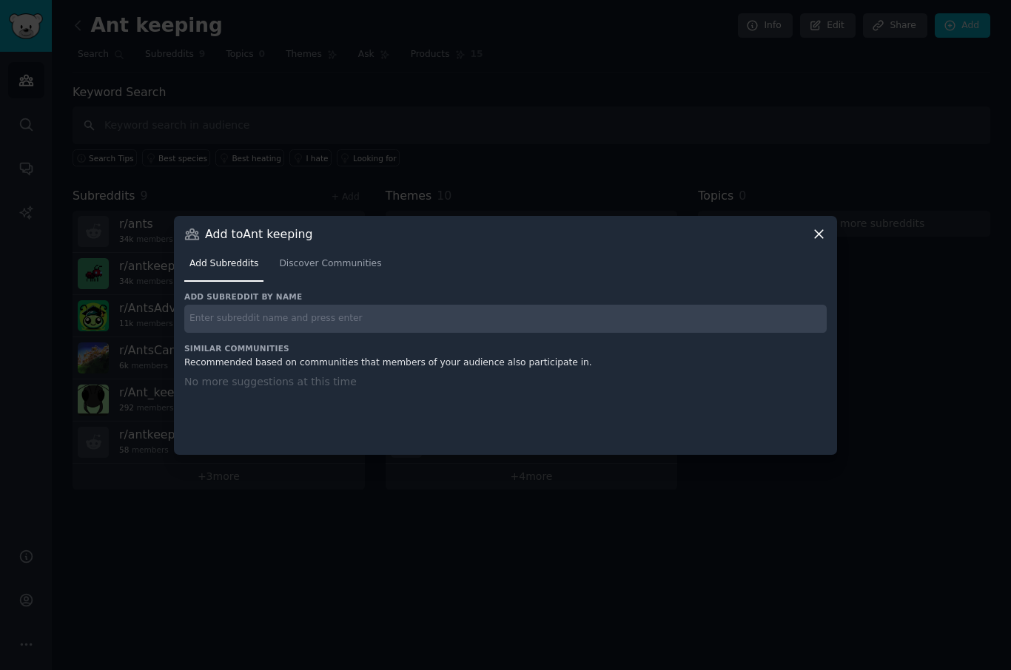
click at [238, 334] on input "text" at bounding box center [505, 319] width 642 height 29
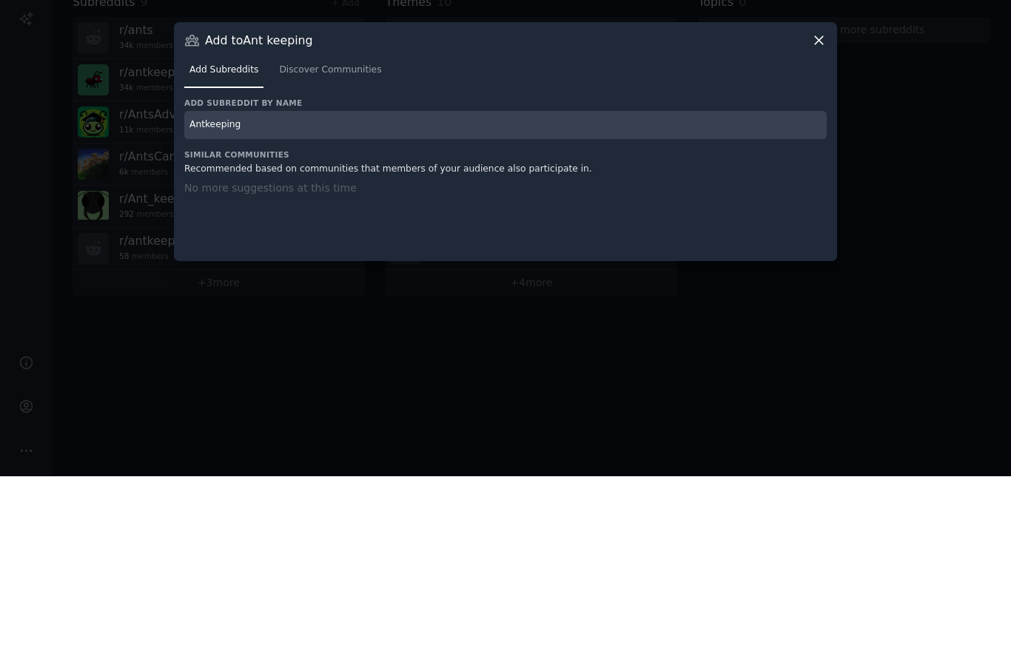
type input "Antkeeping"
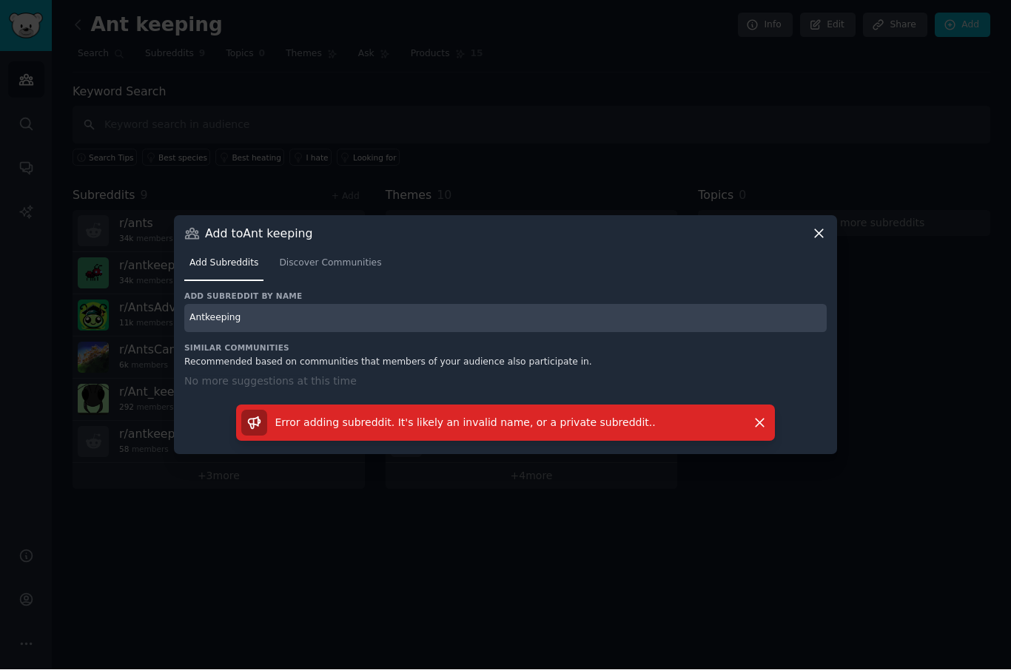
click at [251, 334] on input "Antkeeping" at bounding box center [505, 319] width 642 height 29
click at [816, 242] on icon at bounding box center [819, 234] width 16 height 16
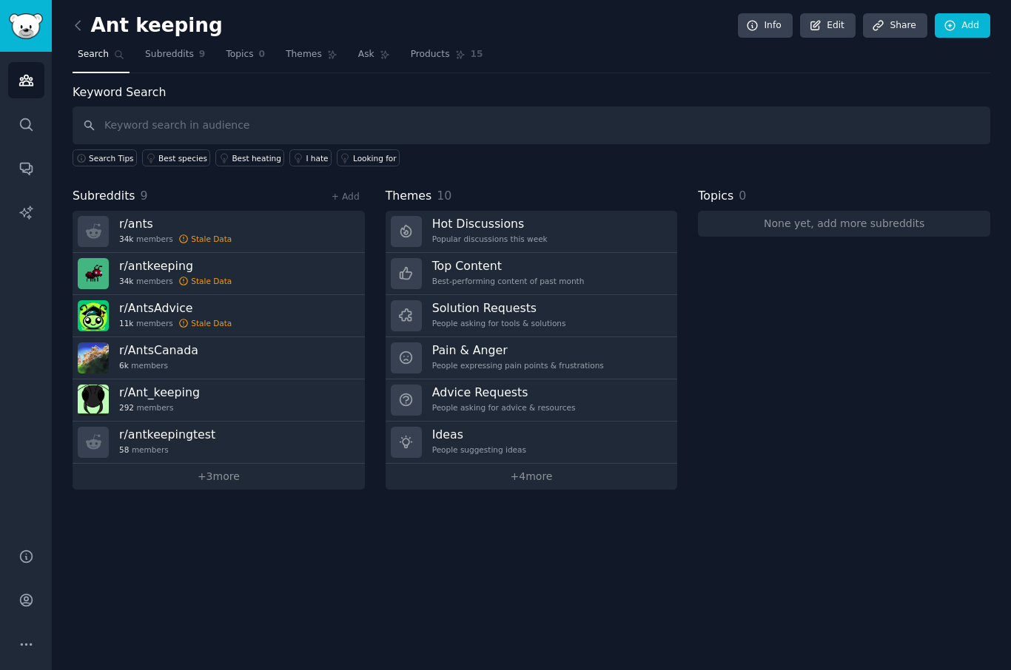
click at [82, 192] on span "Subreddits" at bounding box center [104, 196] width 63 height 18
click at [84, 27] on icon at bounding box center [78, 26] width 16 height 16
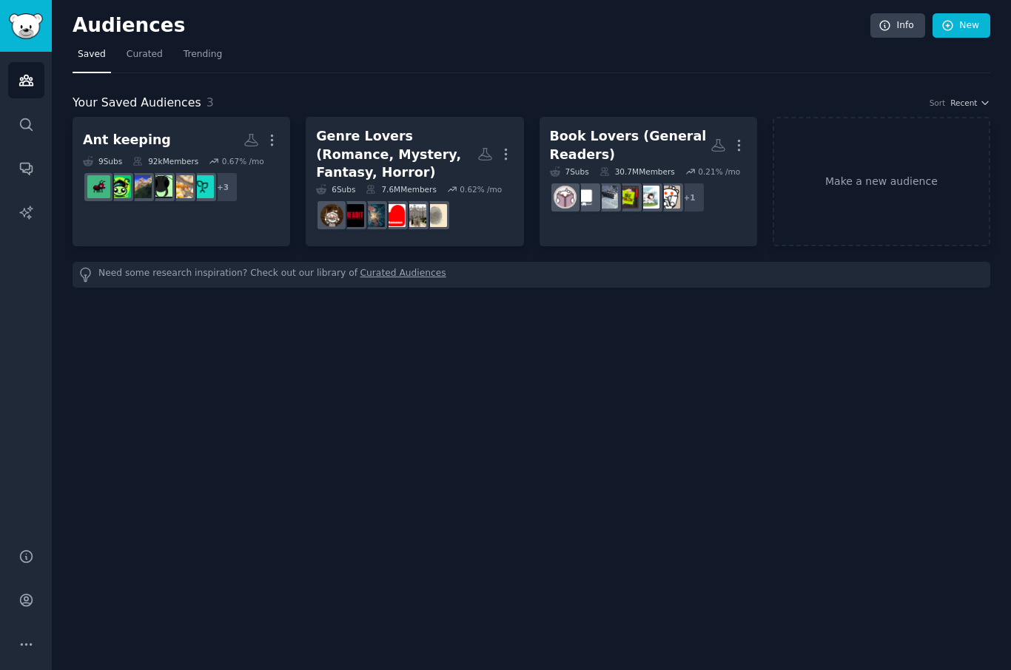
click at [847, 201] on link "Make a new audience" at bounding box center [881, 181] width 218 height 129
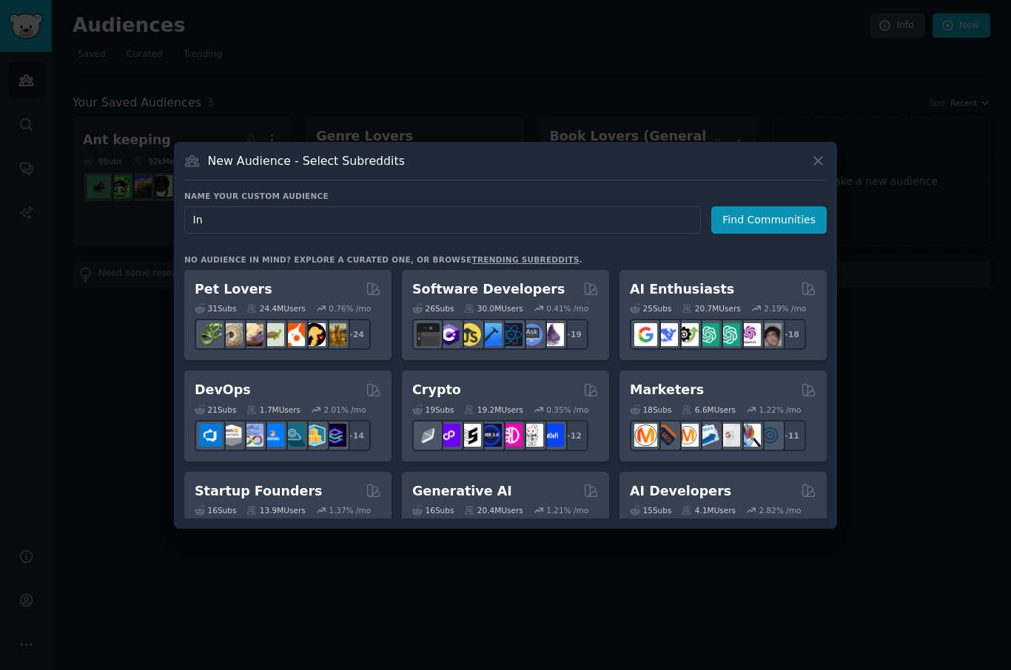
type input "I"
type input "Smart investing"
click at [798, 234] on button "Find Communities" at bounding box center [768, 219] width 115 height 27
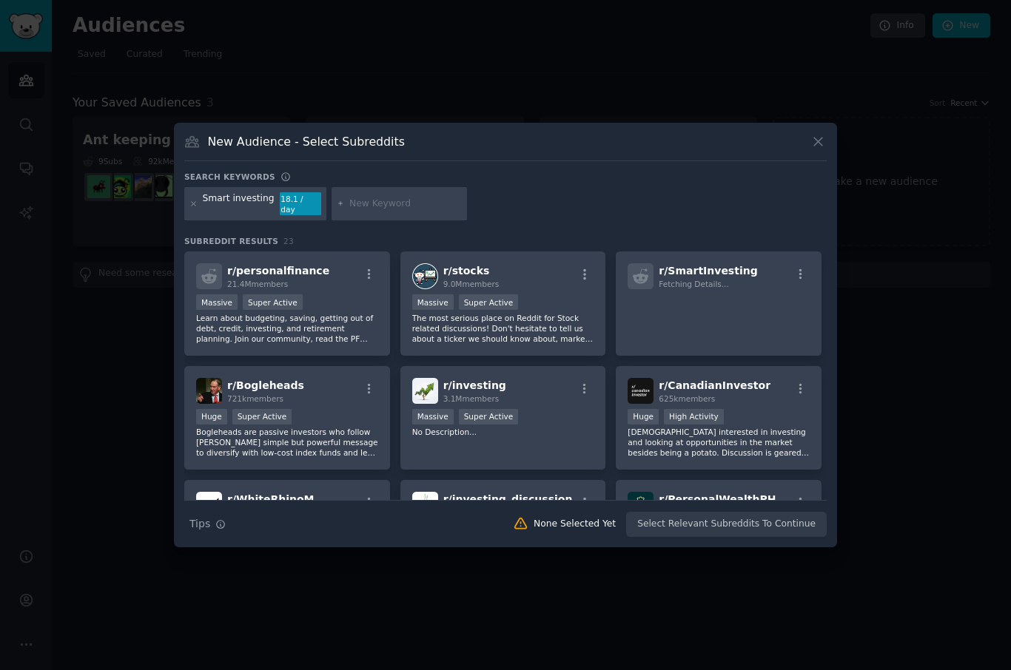
click at [318, 344] on p "Learn about budgeting, saving, getting out of debt, credit, investing, and reti…" at bounding box center [287, 328] width 182 height 31
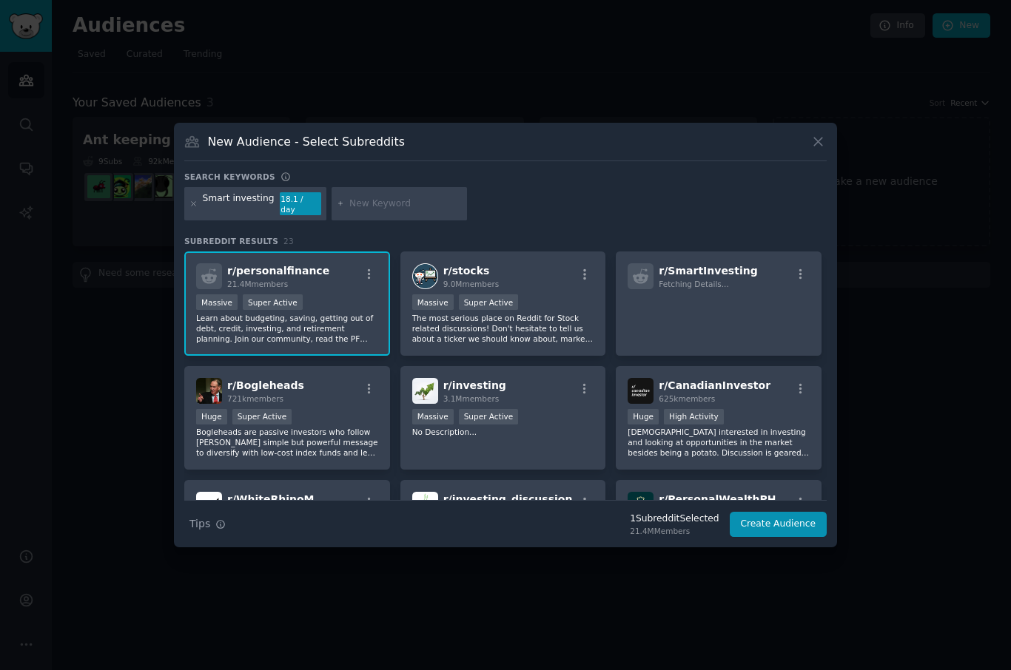
click at [482, 344] on p "The most serious place on Reddit for Stock related discussions! Don't hesitate …" at bounding box center [503, 328] width 182 height 31
click at [650, 326] on p at bounding box center [718, 309] width 182 height 31
click at [452, 464] on div "r/ investing 3.1M members Massive Super Active No Description..." at bounding box center [503, 418] width 206 height 104
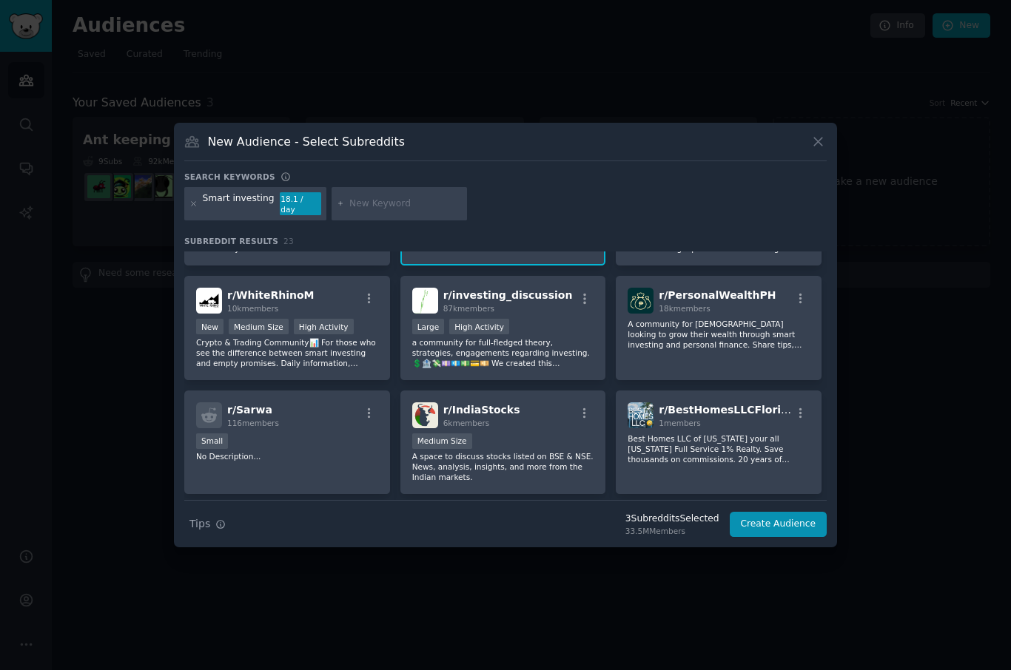
scroll to position [201, 0]
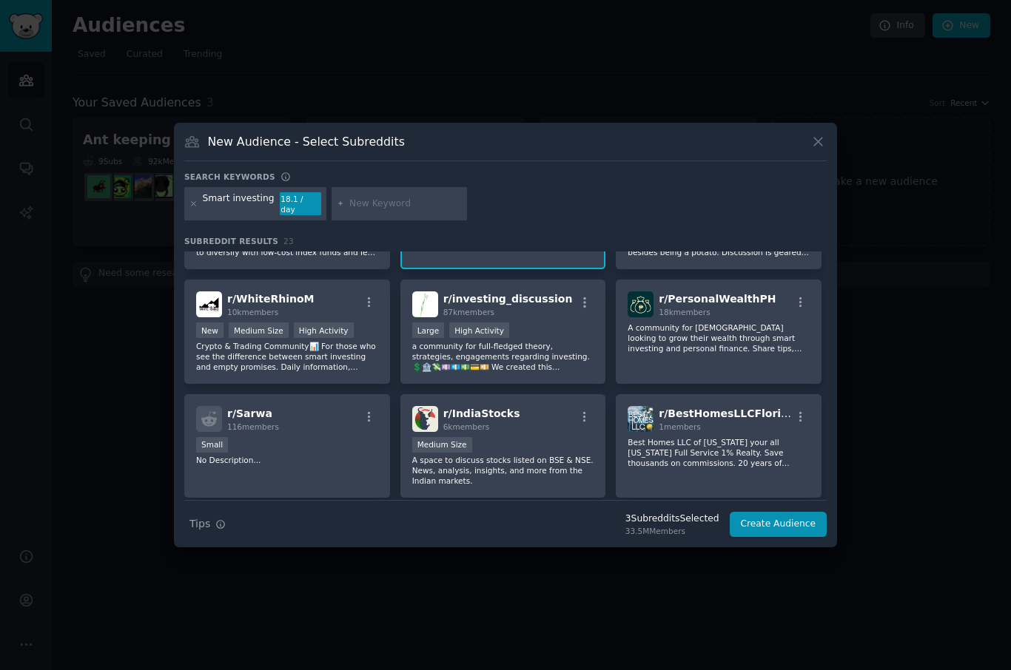
click at [544, 372] on p "a community for full-fledged theory, strategies, engagements regarding investin…" at bounding box center [503, 356] width 182 height 31
click at [699, 354] on p "A community for [DEMOGRAPHIC_DATA] looking to grow their wealth through smart i…" at bounding box center [718, 338] width 182 height 31
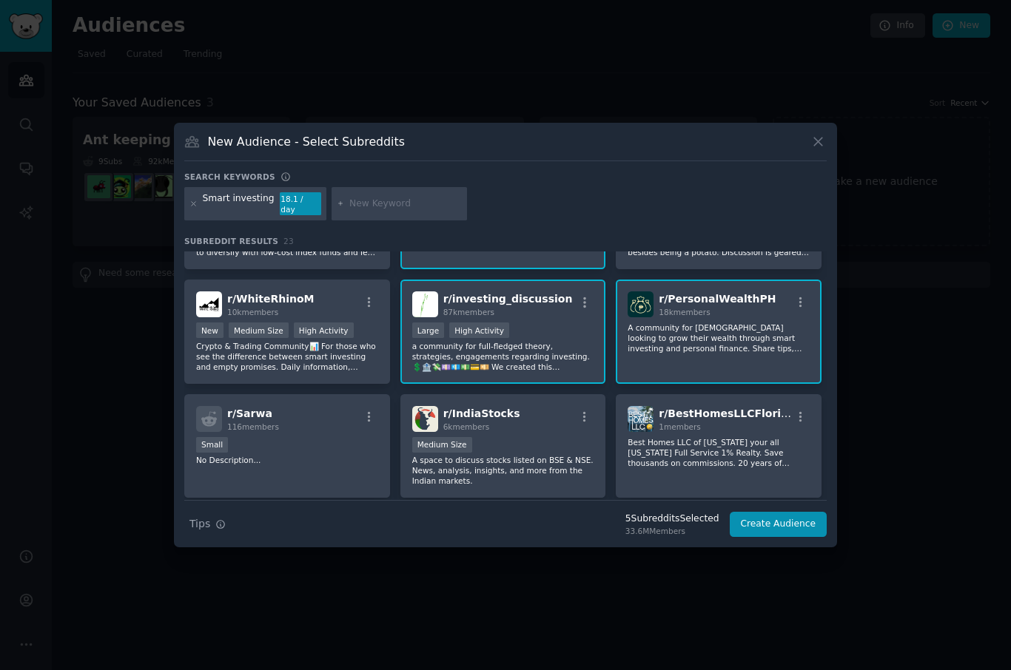
click at [288, 372] on p "Crypto & Trading Community📊 For those who see the difference between smart inve…" at bounding box center [287, 356] width 182 height 31
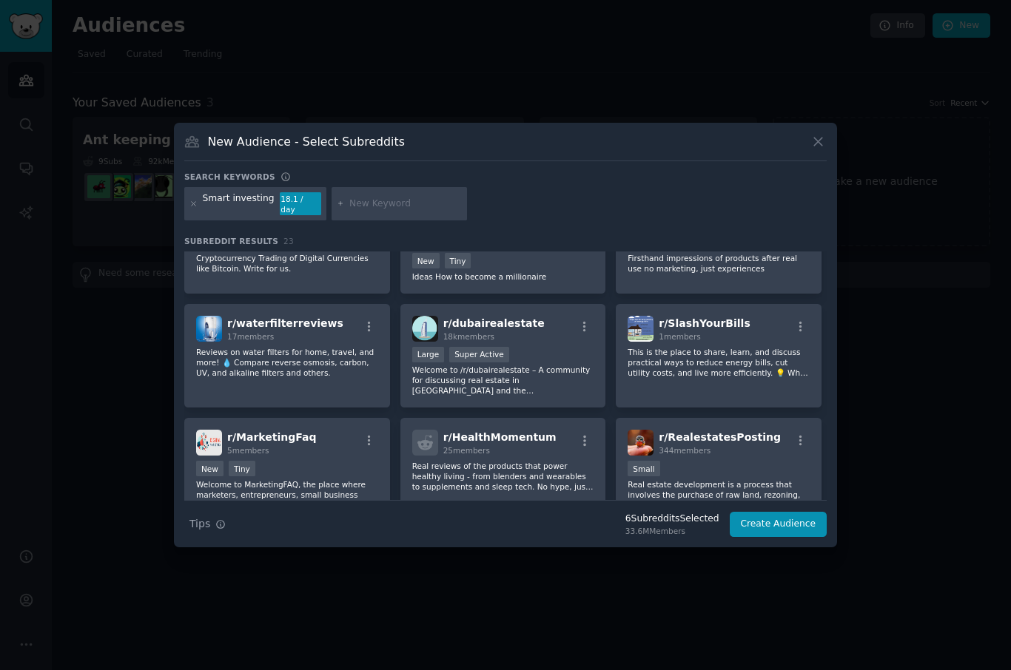
scroll to position [502, 0]
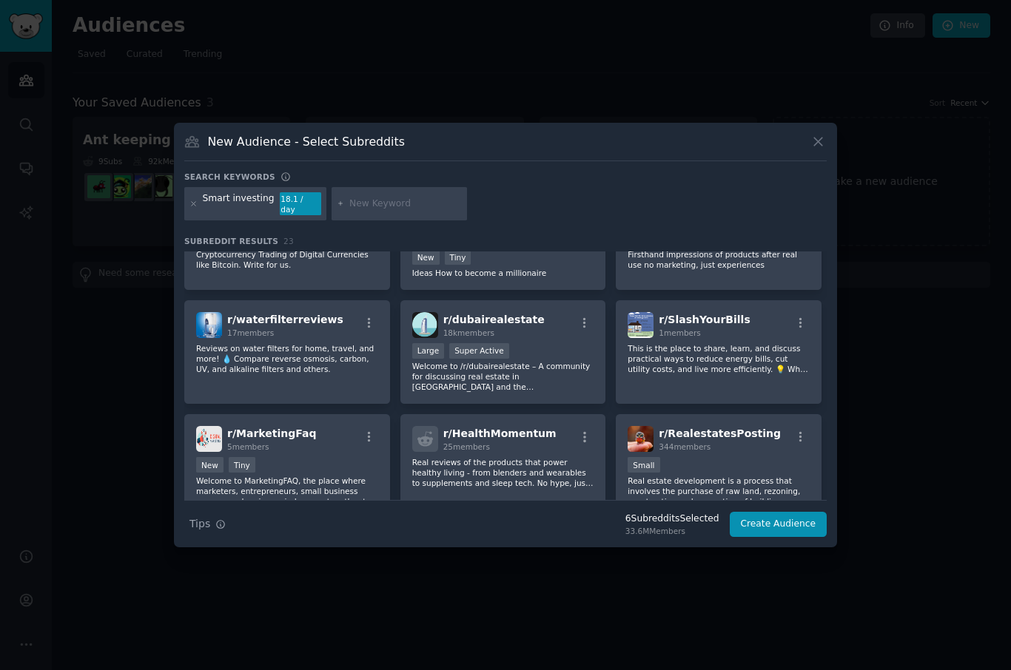
click at [349, 211] on input "text" at bounding box center [405, 204] width 112 height 13
type input "Investing"
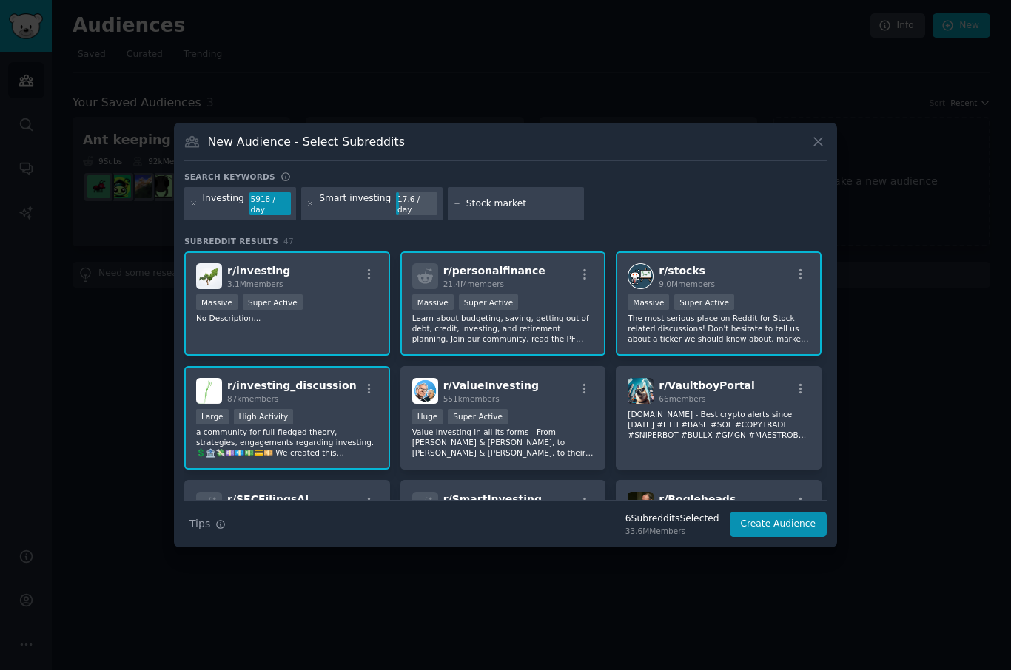
type input "Stock market"
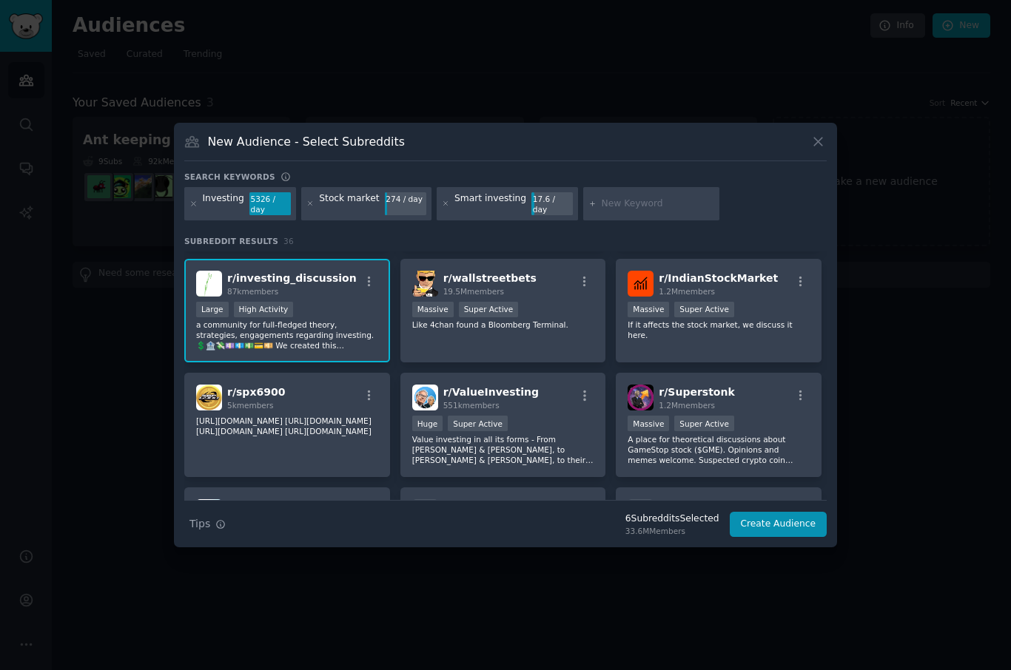
scroll to position [110, 0]
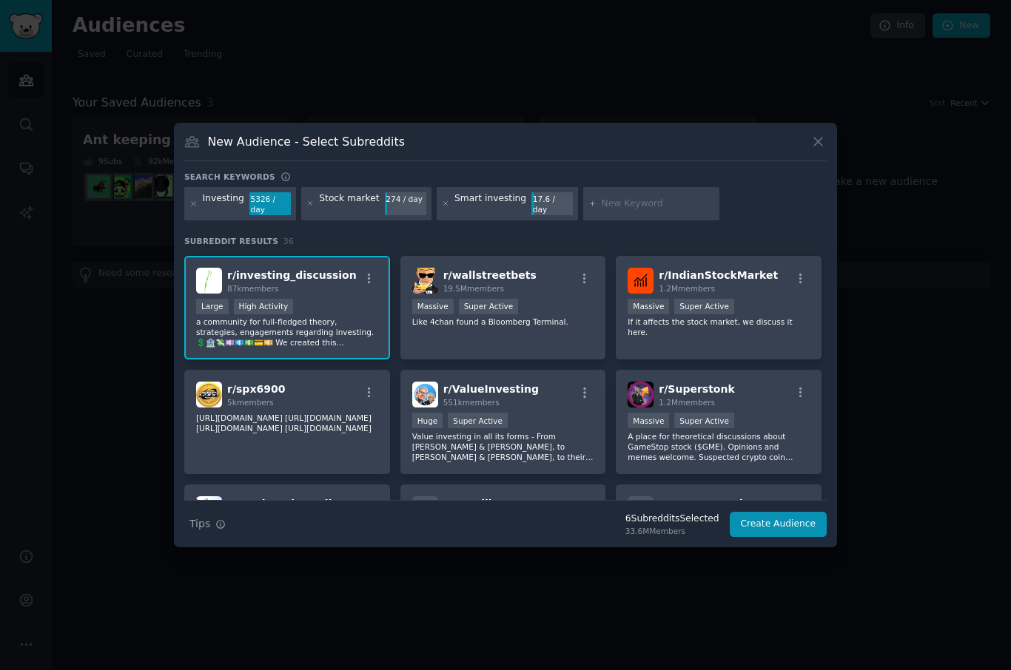
click at [459, 360] on div "r/ wallstreetbets 19.5M members Massive Super Active Like 4chan found a Bloombe…" at bounding box center [503, 308] width 206 height 104
click at [465, 462] on p "Value investing in all its forms - From [PERSON_NAME] & [PERSON_NAME], to [PERS…" at bounding box center [503, 446] width 182 height 31
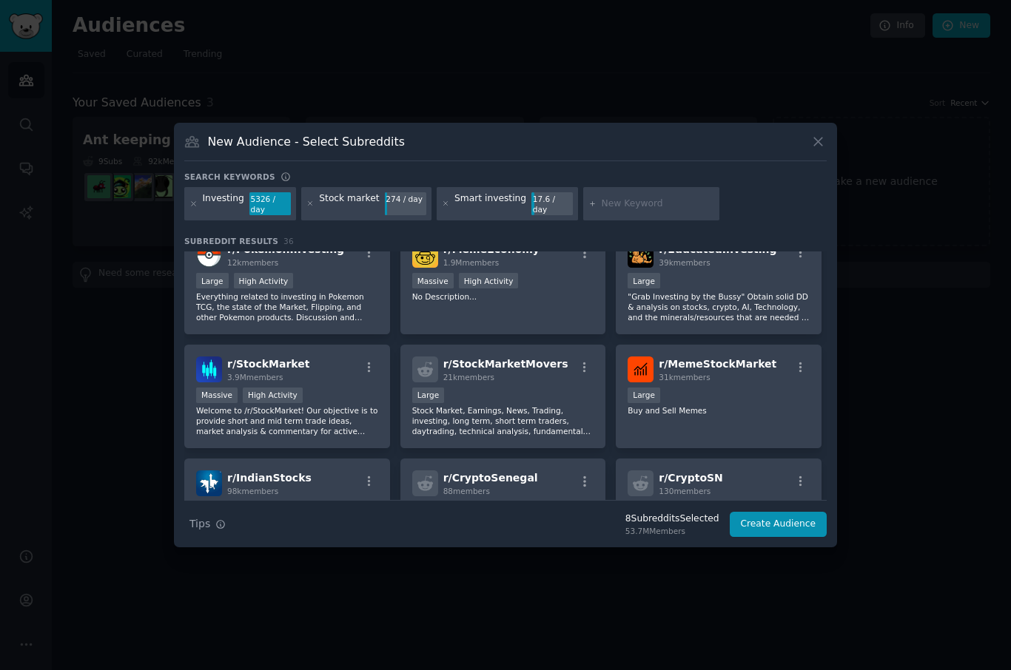
scroll to position [698, 0]
click at [244, 434] on p "Welcome to /r/StockMarket! Our objective is to provide short and mid term trade…" at bounding box center [287, 420] width 182 height 31
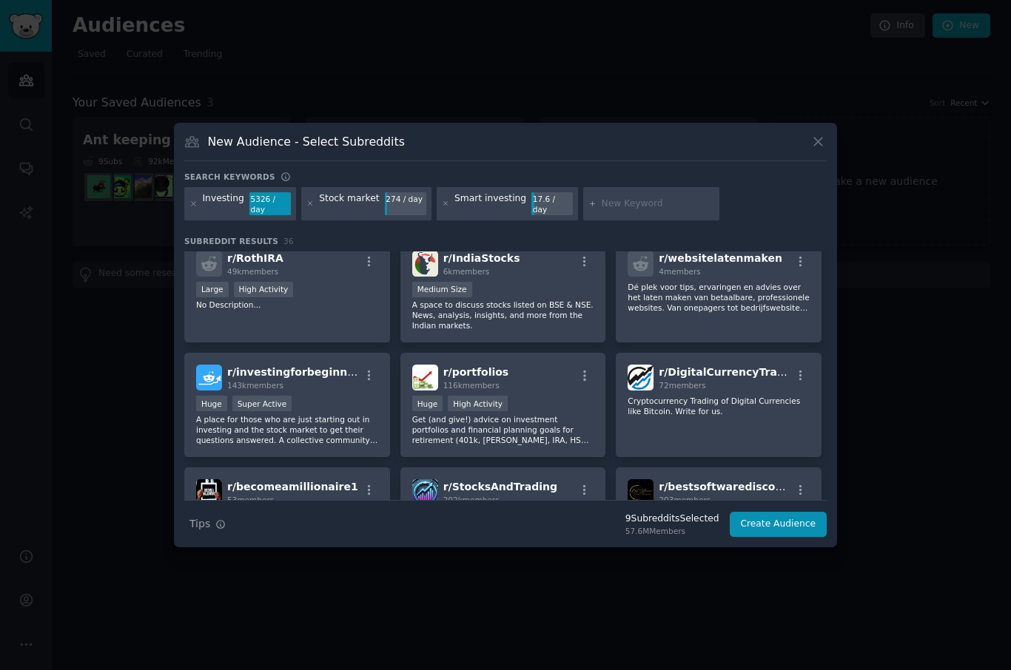
scroll to position [1034, 0]
click at [219, 440] on p "A place for those who are just starting out in investing and the stock market t…" at bounding box center [287, 427] width 182 height 31
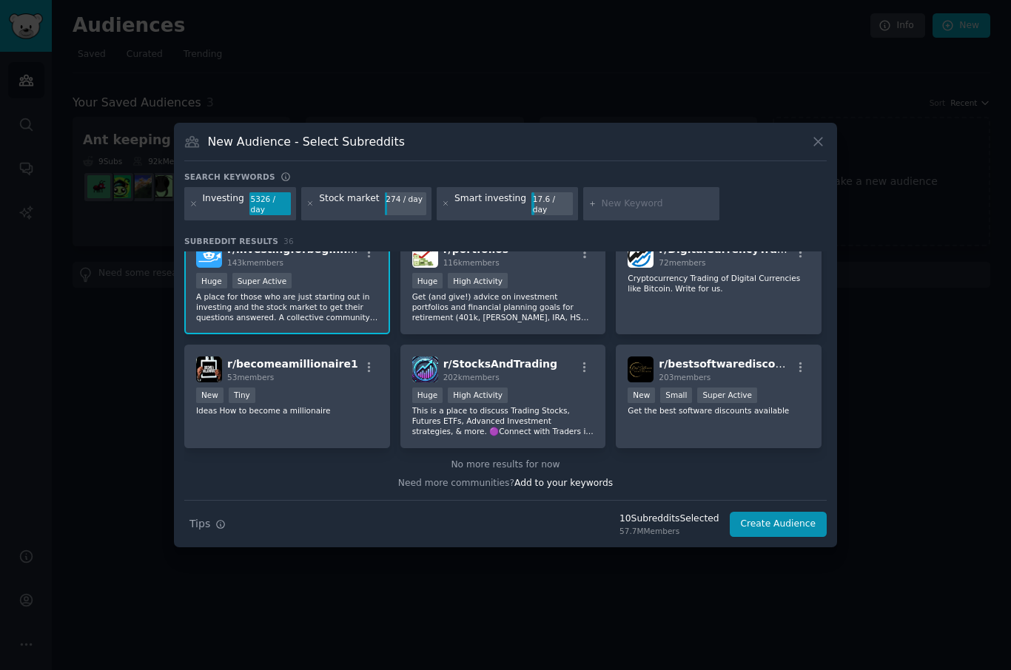
scroll to position [1154, 0]
click at [523, 437] on p "This is a place to discuss Trading Stocks, Futures ETFs, Advanced Investment st…" at bounding box center [503, 421] width 182 height 31
click at [752, 537] on button "Create Audience" at bounding box center [779, 524] width 98 height 25
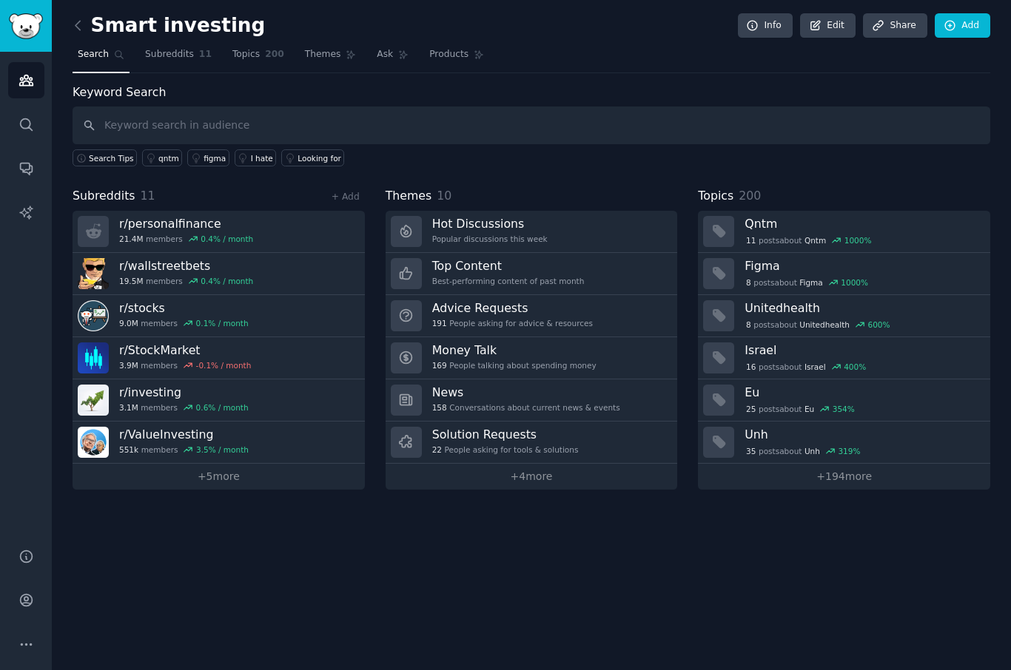
click at [462, 234] on div "Popular discussions this week" at bounding box center [489, 239] width 115 height 10
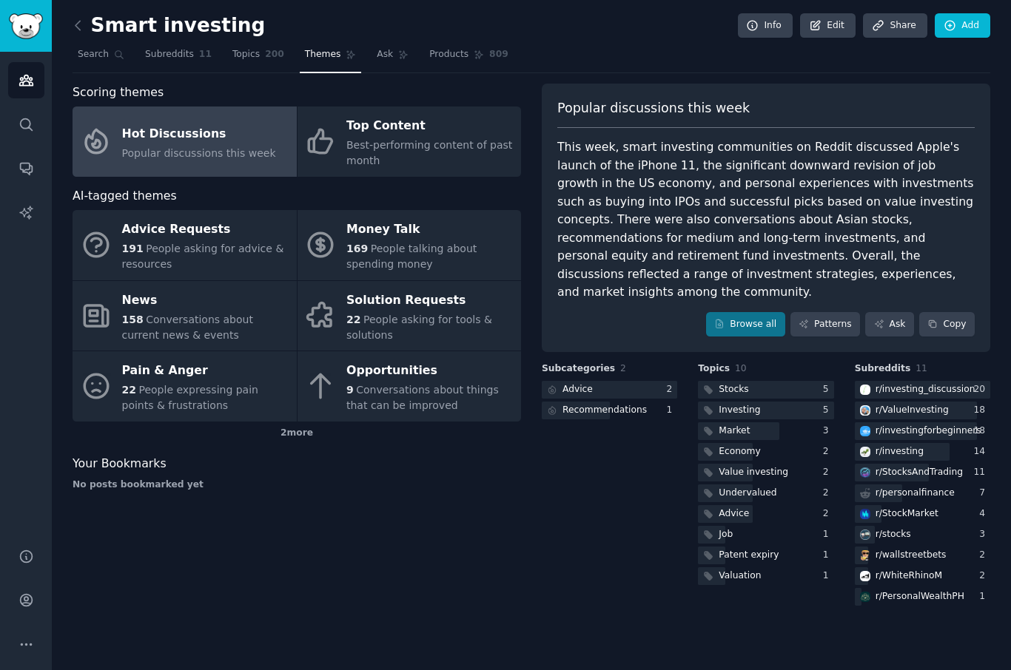
click at [827, 312] on link "Patterns" at bounding box center [825, 324] width 70 height 25
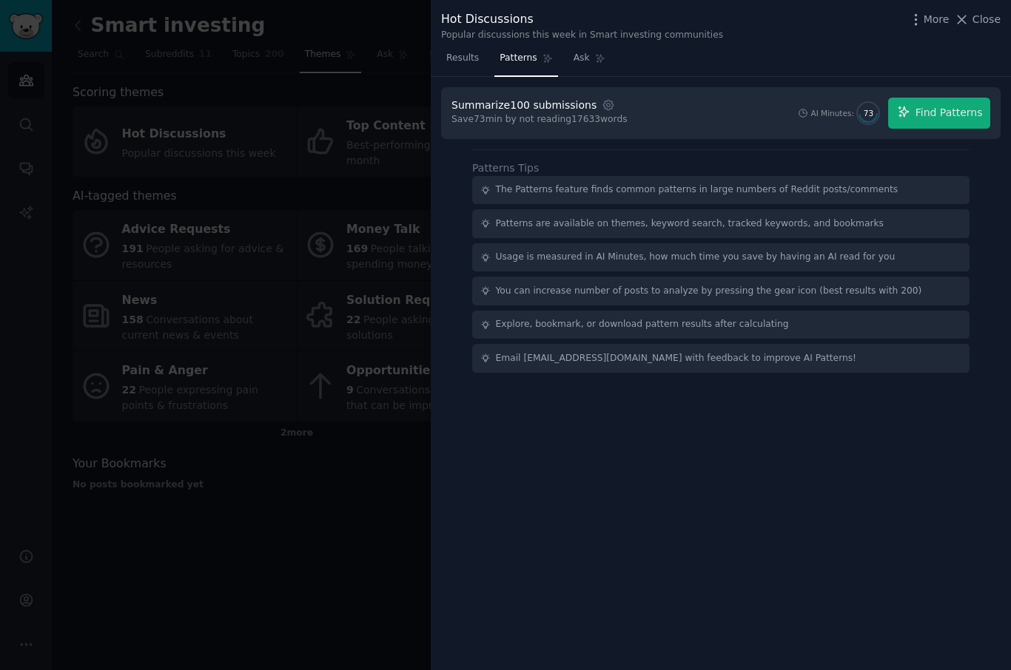
click at [960, 117] on span "Find Patterns" at bounding box center [948, 113] width 67 height 16
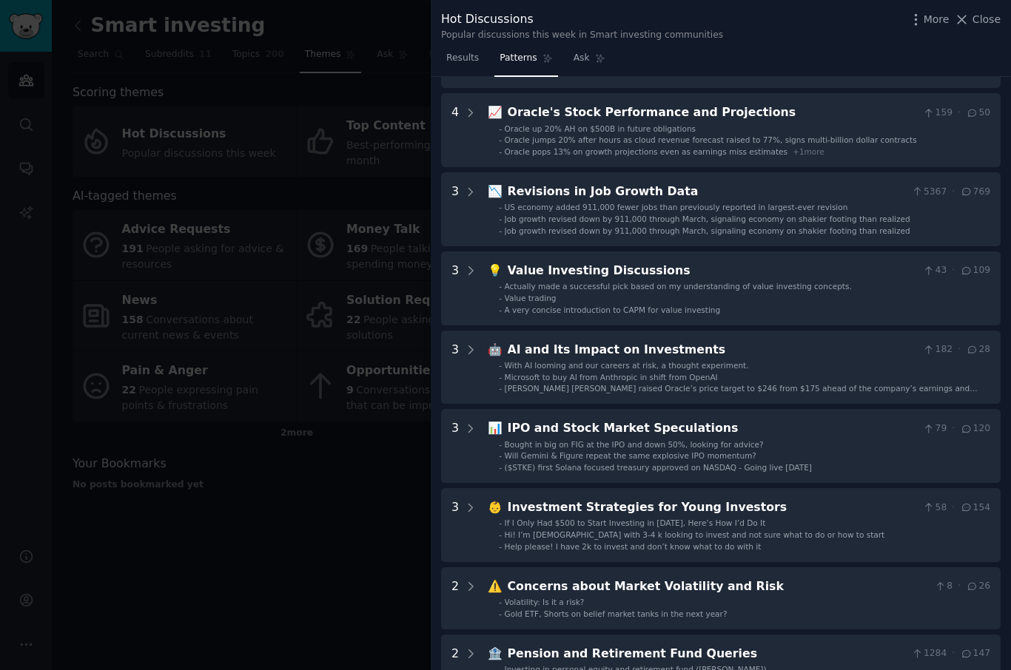
scroll to position [205, 0]
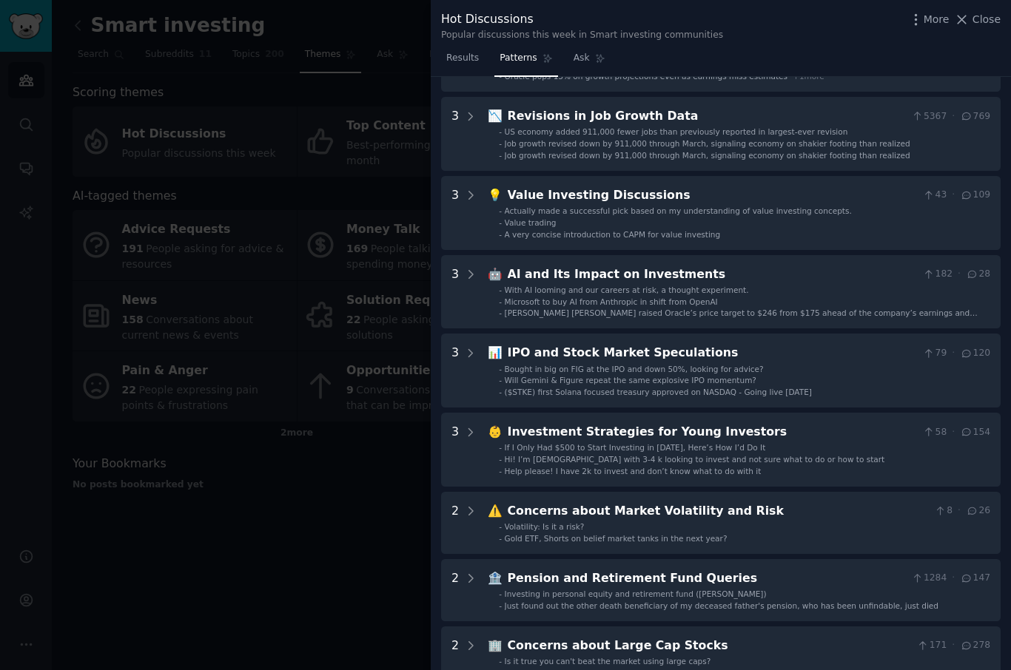
click at [129, 238] on div at bounding box center [505, 335] width 1011 height 670
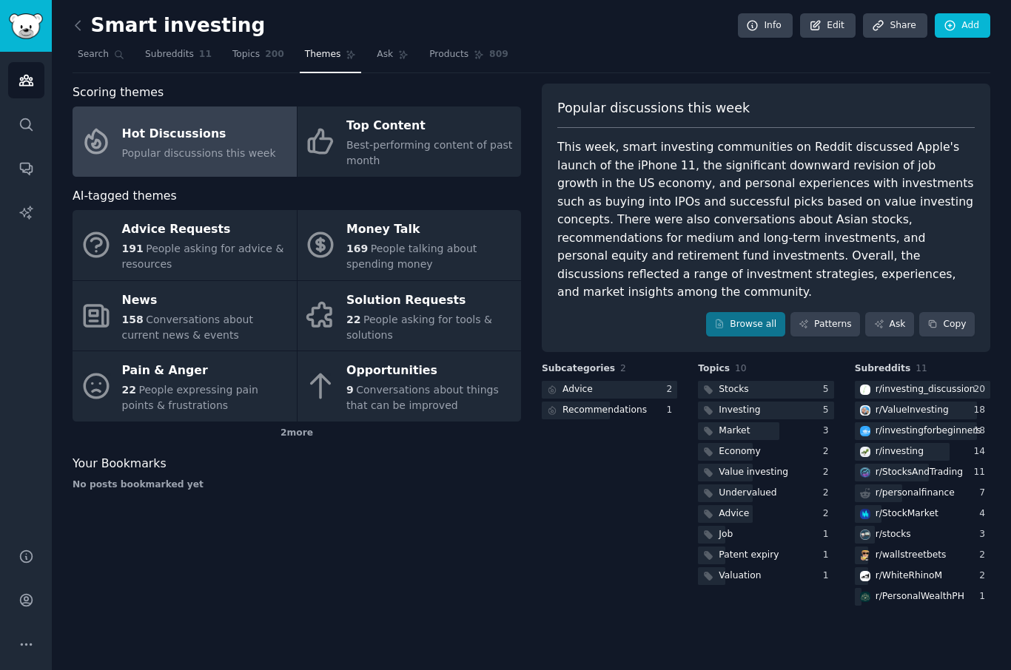
click at [149, 399] on span "People expressing pain points & frustrations" at bounding box center [190, 397] width 136 height 27
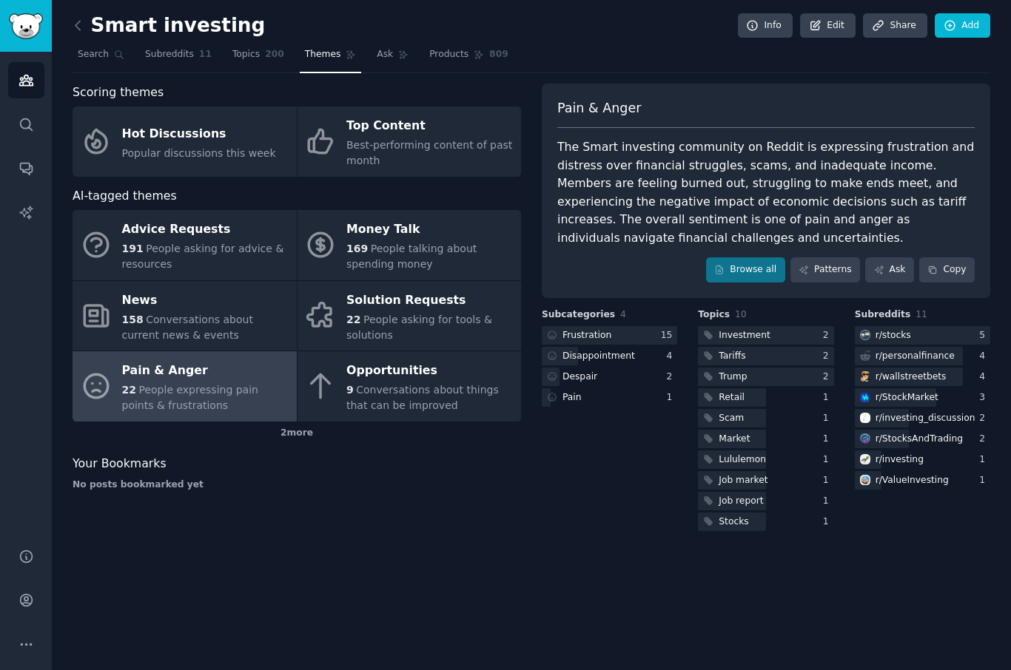
click at [143, 147] on span "Popular discussions this week" at bounding box center [199, 153] width 154 height 12
